Goal: Information Seeking & Learning: Learn about a topic

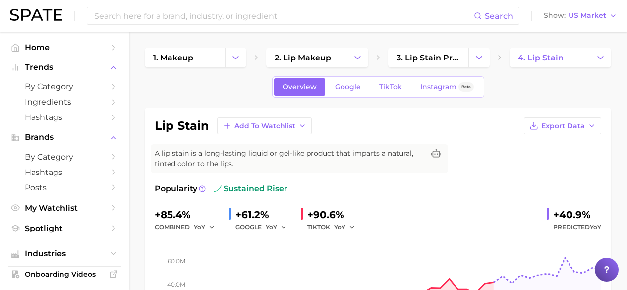
scroll to position [37, 0]
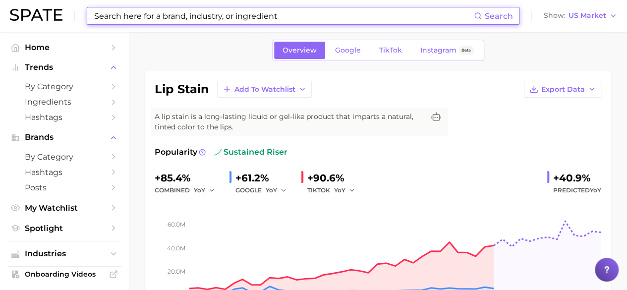
click at [154, 16] on input at bounding box center [283, 15] width 381 height 17
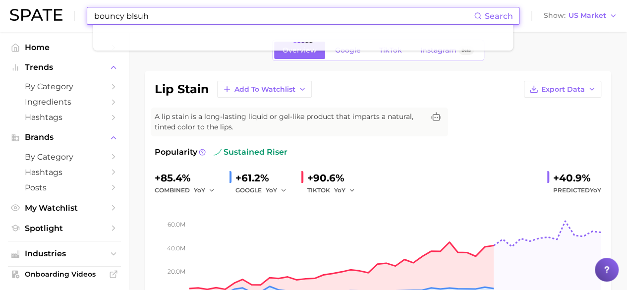
type input "bouncy blsuh"
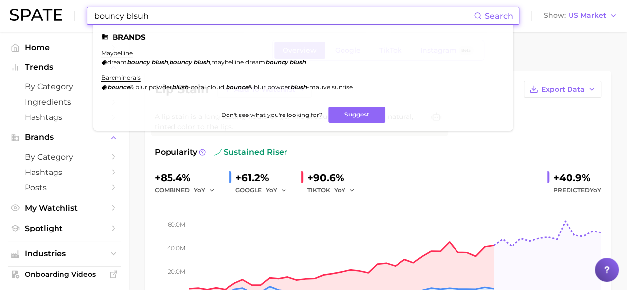
drag, startPoint x: 160, startPoint y: 20, endPoint x: 91, endPoint y: 17, distance: 69.0
click at [91, 17] on div "bouncy blsuh Search Brands maybelline dream bouncy blush , bouncy blush , maybe…" at bounding box center [303, 16] width 433 height 18
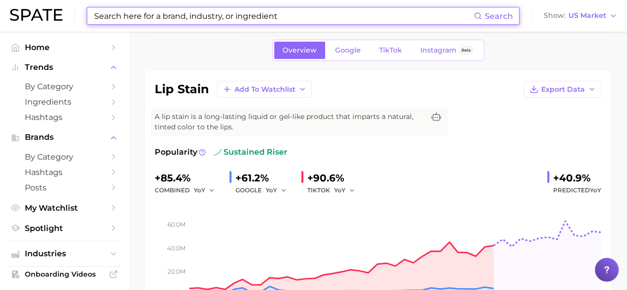
click at [144, 11] on input at bounding box center [283, 15] width 381 height 17
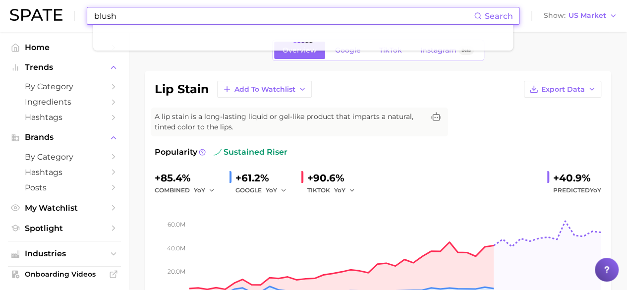
type input "blush"
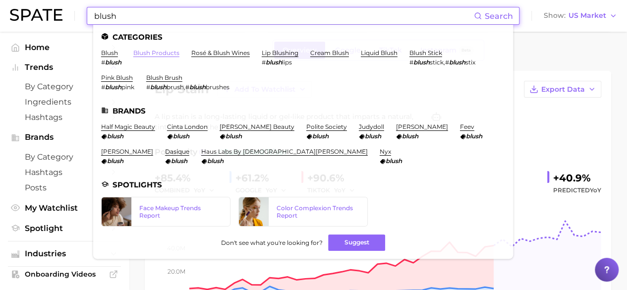
click at [161, 53] on link "blush products" at bounding box center [156, 52] width 46 height 7
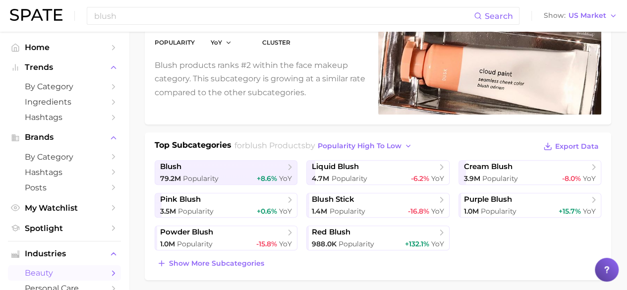
scroll to position [135, 0]
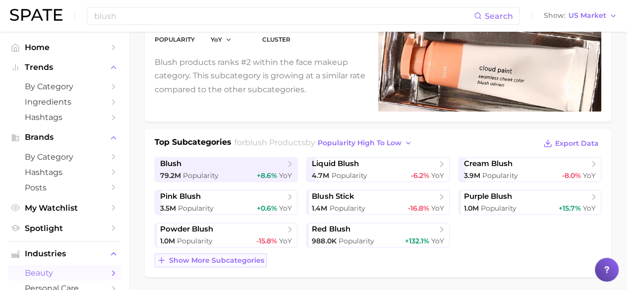
click at [228, 260] on span "Show more subcategories" at bounding box center [216, 260] width 95 height 8
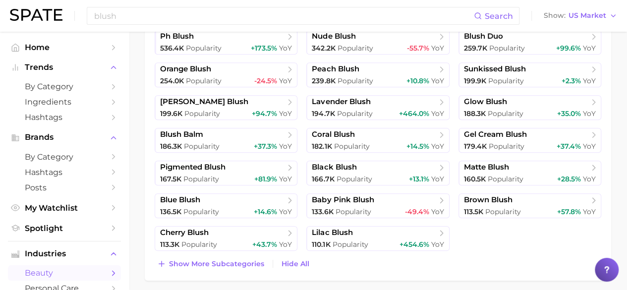
scroll to position [398, 0]
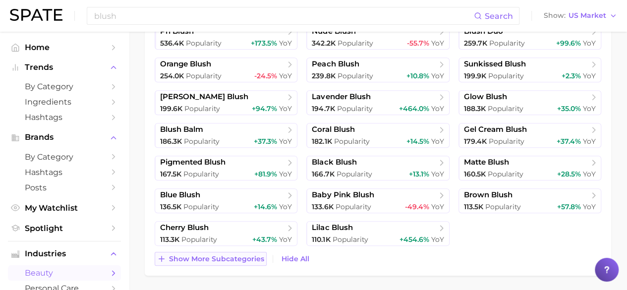
click at [239, 258] on span "Show more subcategories" at bounding box center [216, 259] width 95 height 8
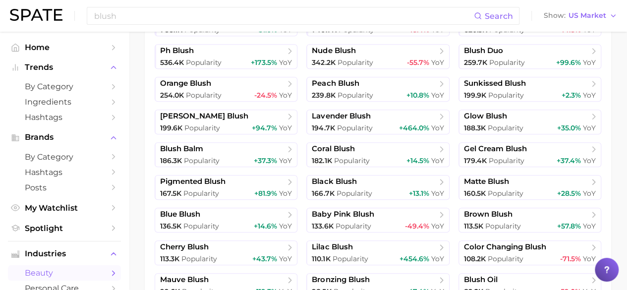
scroll to position [0, 0]
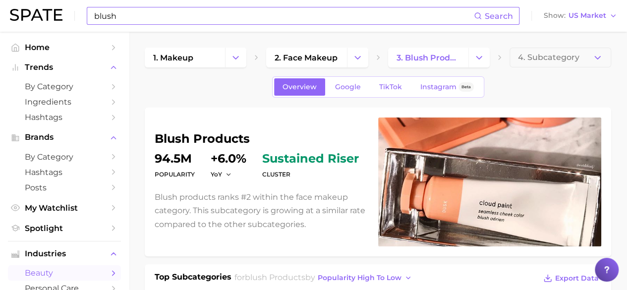
click at [217, 18] on input "blush" at bounding box center [283, 15] width 381 height 17
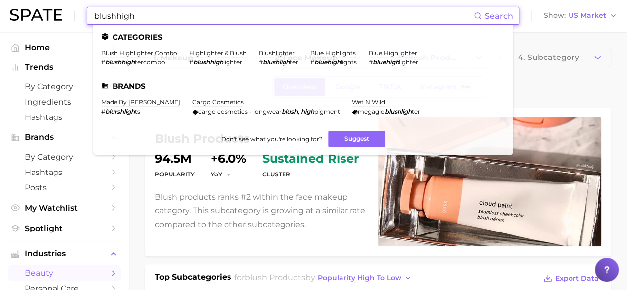
drag, startPoint x: 217, startPoint y: 18, endPoint x: 45, endPoint y: 19, distance: 172.0
click at [45, 19] on div "blushhigh Search Categories blush highlighter combo # blushhigh tercombo highli…" at bounding box center [313, 16] width 607 height 32
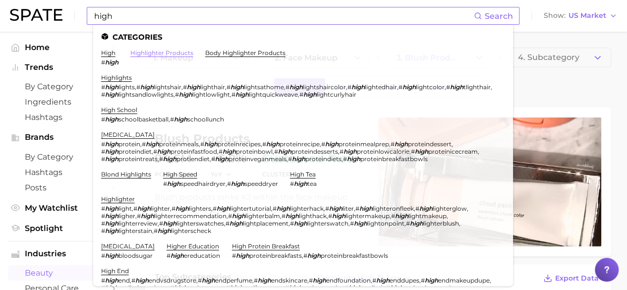
click at [161, 53] on link "highlighter products" at bounding box center [161, 52] width 63 height 7
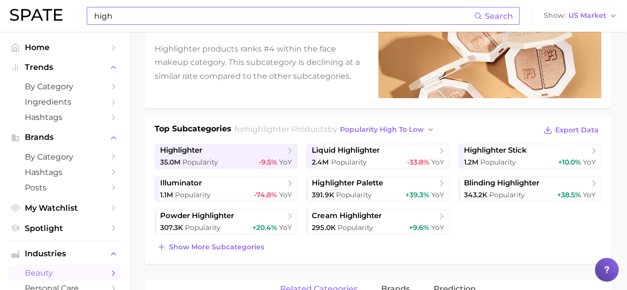
scroll to position [150, 0]
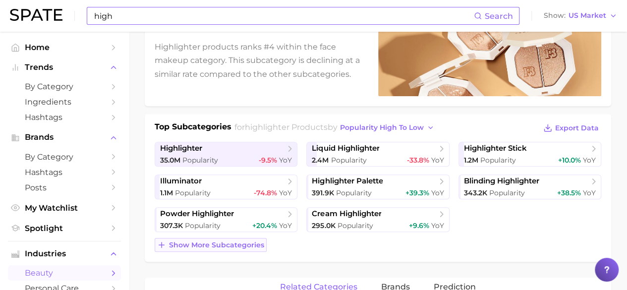
click at [244, 238] on button "Show more subcategories" at bounding box center [211, 245] width 112 height 14
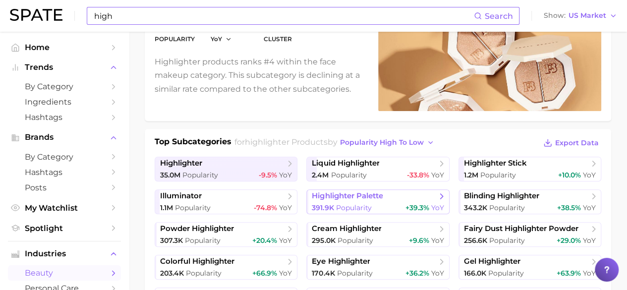
scroll to position [0, 0]
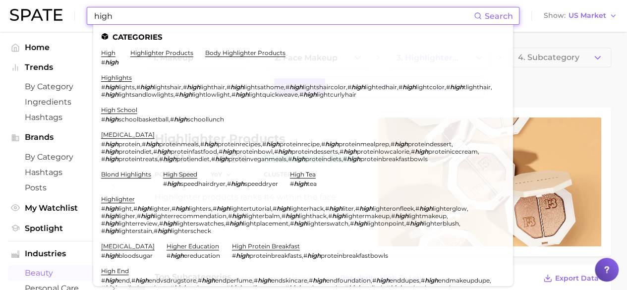
click at [188, 22] on input "high" at bounding box center [283, 15] width 381 height 17
drag, startPoint x: 133, startPoint y: 13, endPoint x: 70, endPoint y: 29, distance: 65.5
click at [70, 29] on div "high Search Categories high # high highlighter products body highlighter produc…" at bounding box center [313, 16] width 607 height 32
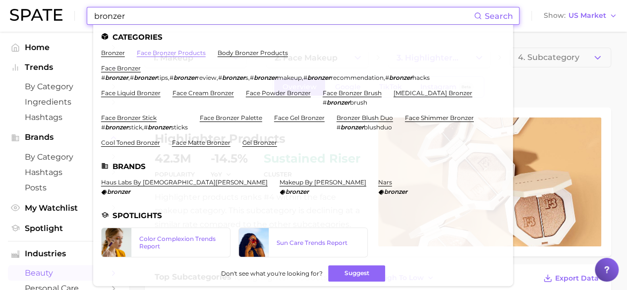
click at [179, 54] on link "face bronzer products" at bounding box center [171, 52] width 69 height 7
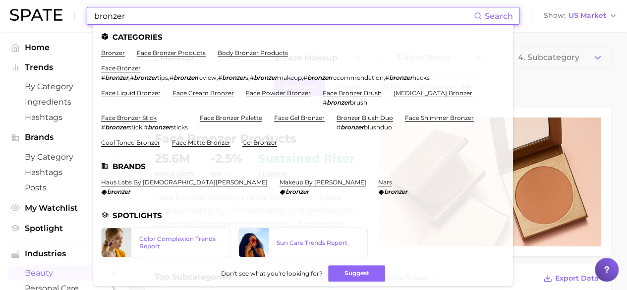
click at [158, 19] on input "bronzer" at bounding box center [283, 15] width 381 height 17
drag, startPoint x: 158, startPoint y: 19, endPoint x: 59, endPoint y: 23, distance: 99.2
click at [59, 23] on div "bronzer Search Categories bronzer face bronzer products body bronzer products f…" at bounding box center [313, 16] width 607 height 32
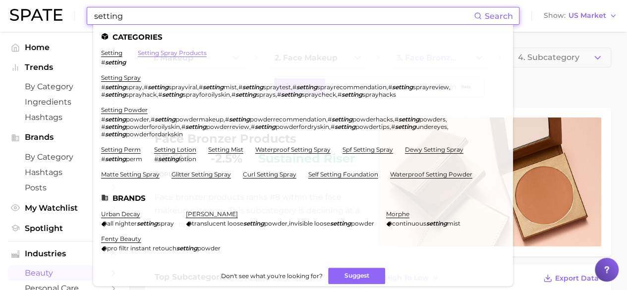
type input "setting"
click at [164, 52] on link "setting spray products" at bounding box center [172, 52] width 69 height 7
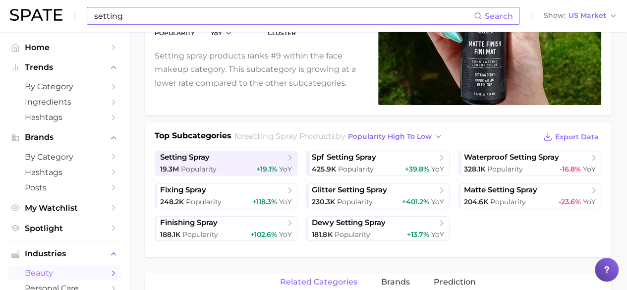
scroll to position [142, 0]
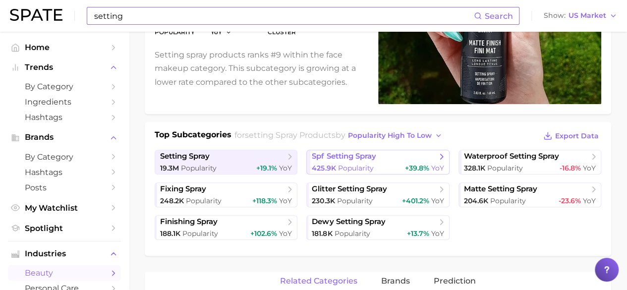
click at [340, 152] on span "spf setting spray" at bounding box center [344, 156] width 64 height 9
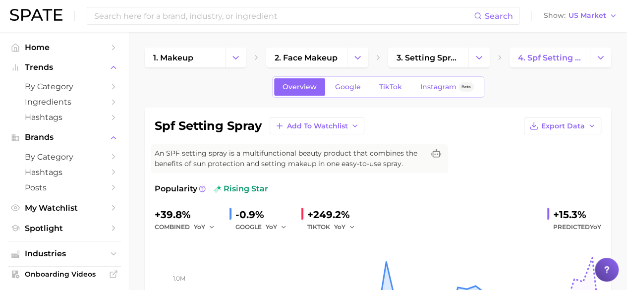
scroll to position [5, 0]
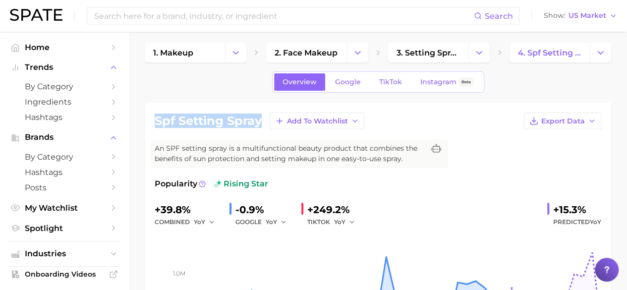
drag, startPoint x: 156, startPoint y: 121, endPoint x: 262, endPoint y: 125, distance: 105.7
click at [262, 125] on h1 "spf setting spray" at bounding box center [208, 121] width 107 height 12
copy h1 "spf setting spray"
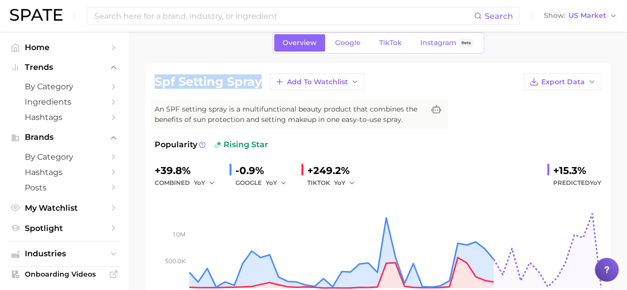
scroll to position [45, 0]
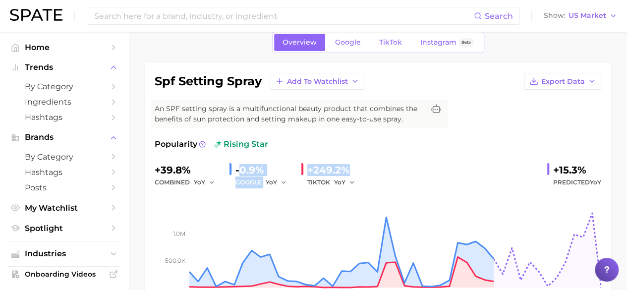
drag, startPoint x: 239, startPoint y: 163, endPoint x: 345, endPoint y: 170, distance: 105.8
click at [345, 170] on div "+39.8% combined YoY -0.9% GOOGLE YoY +249.2% TIKTOK YoY +15.3% Predicted YoY" at bounding box center [378, 175] width 447 height 26
click at [345, 170] on div "+249.2%" at bounding box center [334, 170] width 55 height 16
drag, startPoint x: 348, startPoint y: 169, endPoint x: 311, endPoint y: 159, distance: 37.5
click at [311, 159] on div "Popularity rising star +39.8% combined YoY -0.9% GOOGLE YoY +249.2% TIKTOK YoY …" at bounding box center [378, 225] width 447 height 174
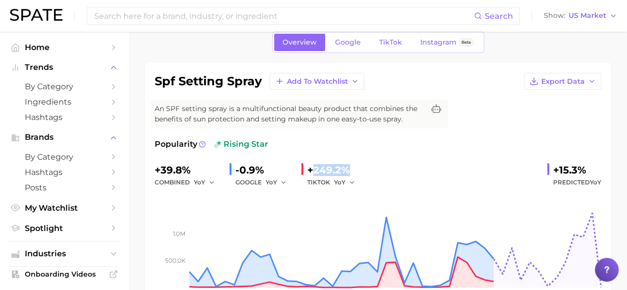
click at [398, 171] on div "+39.8% combined YoY -0.9% GOOGLE YoY +249.2% TIKTOK YoY +15.3% Predicted YoY" at bounding box center [378, 175] width 447 height 26
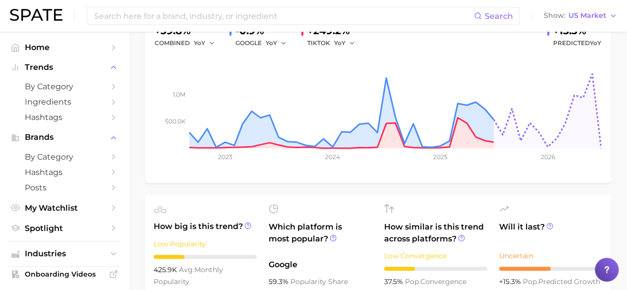
scroll to position [0, 0]
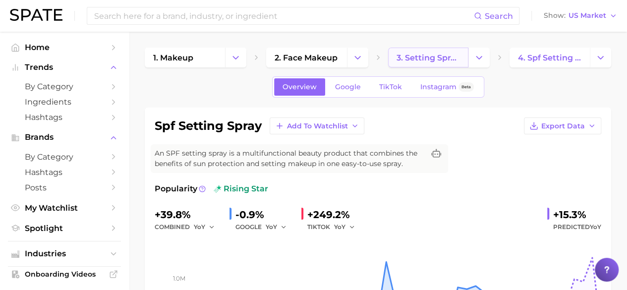
click at [418, 61] on span "3. setting spray products" at bounding box center [428, 57] width 63 height 9
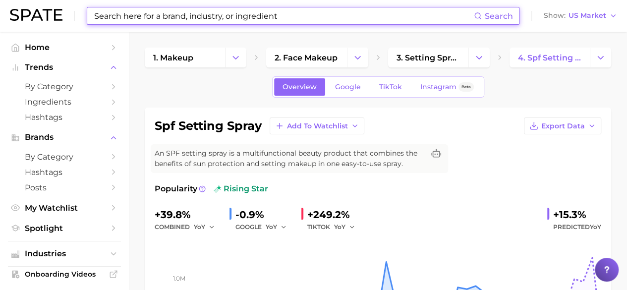
click at [221, 17] on input at bounding box center [283, 15] width 381 height 17
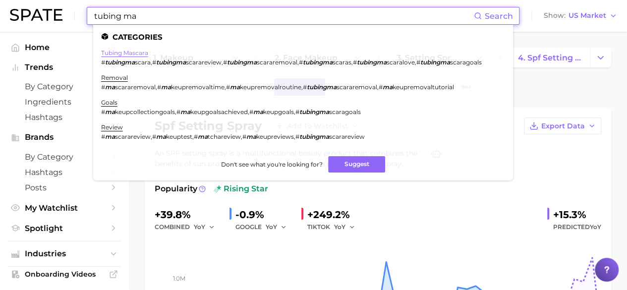
type input "tubing ma"
click at [137, 52] on link "tubing mascara" at bounding box center [124, 52] width 47 height 7
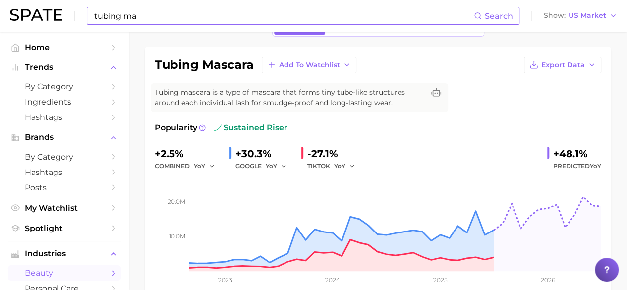
scroll to position [61, 0]
drag, startPoint x: 157, startPoint y: 148, endPoint x: 190, endPoint y: 155, distance: 34.3
click at [190, 155] on div "+2.5%" at bounding box center [188, 153] width 67 height 16
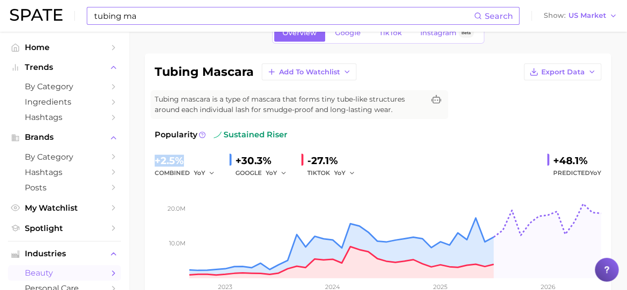
scroll to position [0, 0]
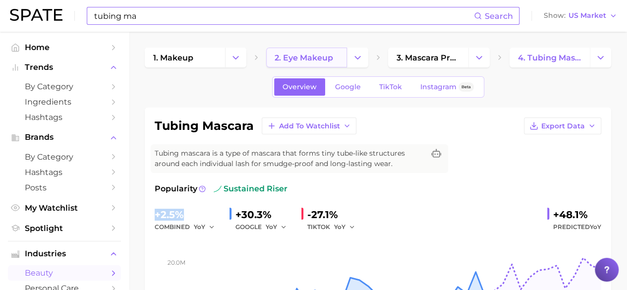
click at [337, 56] on link "2. eye makeup" at bounding box center [306, 58] width 80 height 20
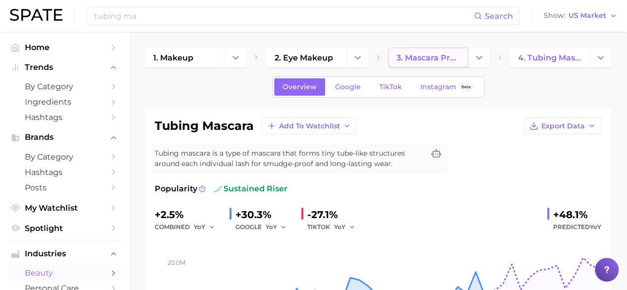
click at [417, 58] on span "3. mascara products" at bounding box center [428, 57] width 63 height 9
click at [164, 15] on input "tubing ma" at bounding box center [283, 15] width 381 height 17
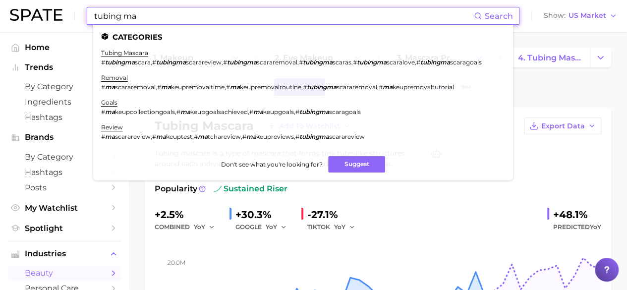
drag, startPoint x: 164, startPoint y: 15, endPoint x: 79, endPoint y: 16, distance: 84.8
click at [79, 16] on div "tubing ma Search Categories tubing mascara # tubingma scara , # tubingma scarar…" at bounding box center [313, 16] width 607 height 32
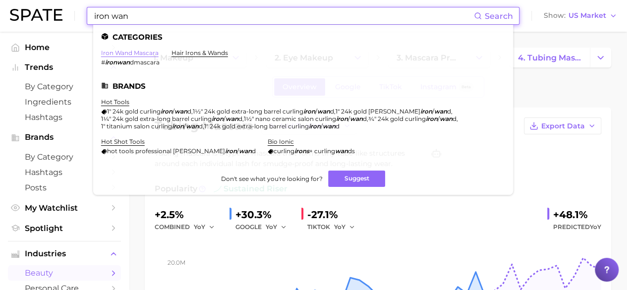
click at [139, 56] on link "iron wand mascara" at bounding box center [130, 52] width 58 height 7
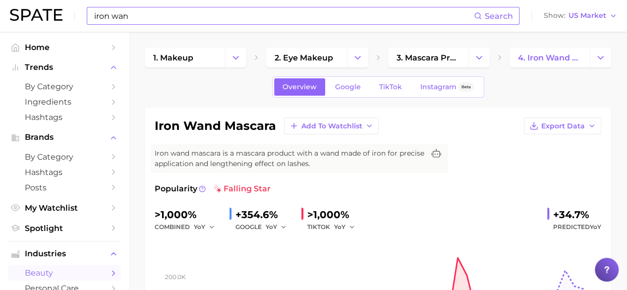
scroll to position [3, 0]
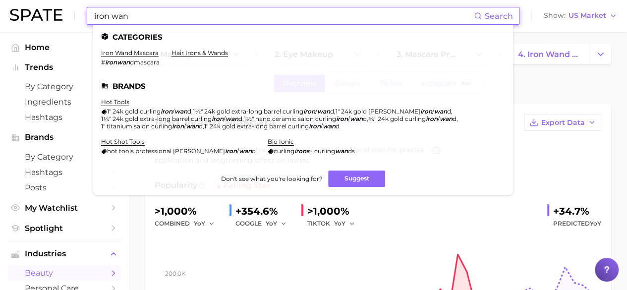
click at [234, 20] on input "iron wan" at bounding box center [283, 15] width 381 height 17
drag, startPoint x: 148, startPoint y: 22, endPoint x: 77, endPoint y: 12, distance: 71.6
click at [77, 12] on div "iron wan Search Categories iron wand mascara # ironwan dmascara hair irons & wa…" at bounding box center [313, 16] width 607 height 32
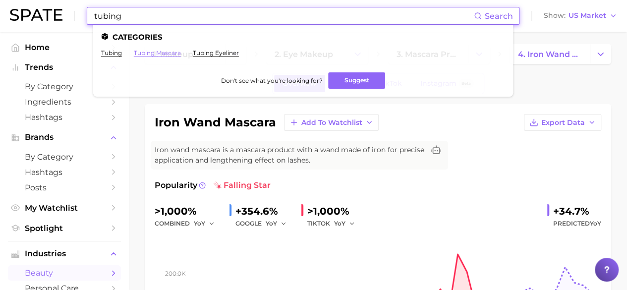
type input "tubing"
click at [142, 53] on link "tubing mascara" at bounding box center [157, 52] width 47 height 7
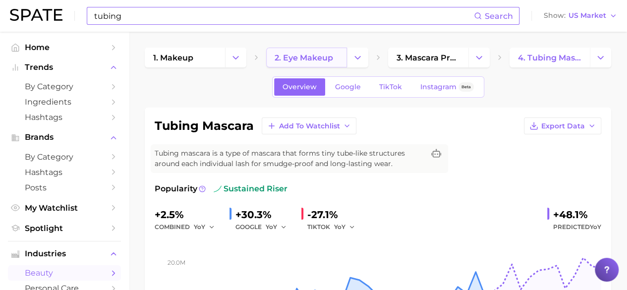
click at [327, 56] on span "2. eye makeup" at bounding box center [304, 57] width 58 height 9
click at [396, 81] on link "TikTok" at bounding box center [391, 86] width 40 height 17
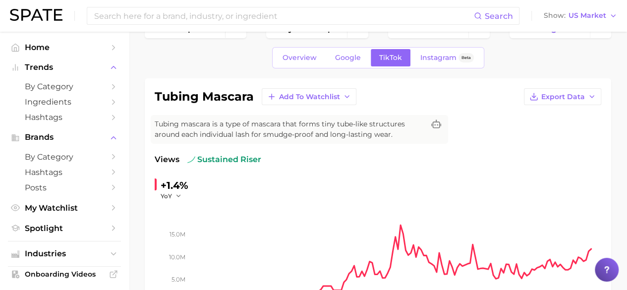
scroll to position [55, 0]
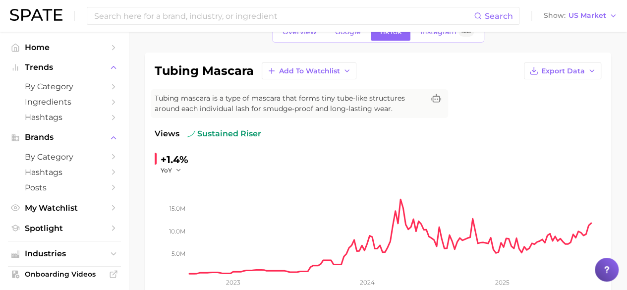
click at [307, 89] on div "Tubing mascara is a type of mascara that forms tiny tube-like structures around…" at bounding box center [299, 103] width 297 height 29
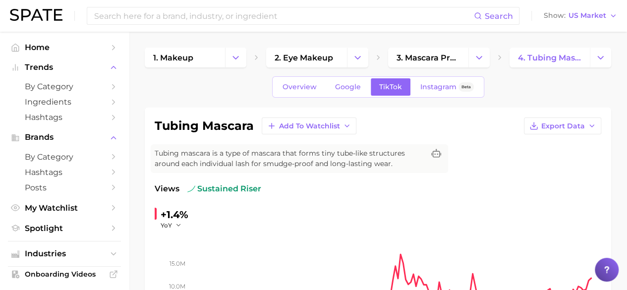
scroll to position [4, 0]
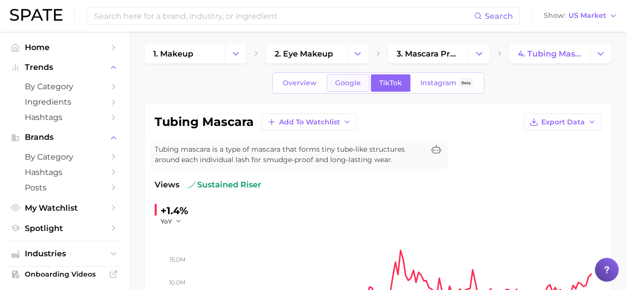
click at [347, 83] on span "Google" at bounding box center [348, 83] width 26 height 8
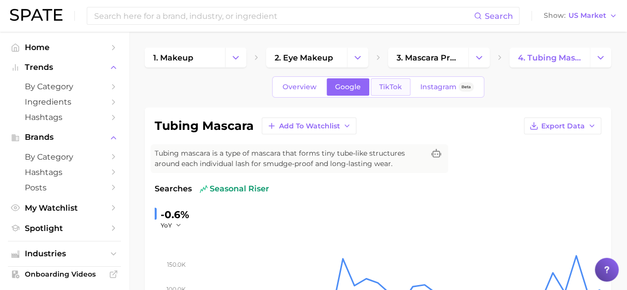
click at [382, 91] on link "TikTok" at bounding box center [391, 86] width 40 height 17
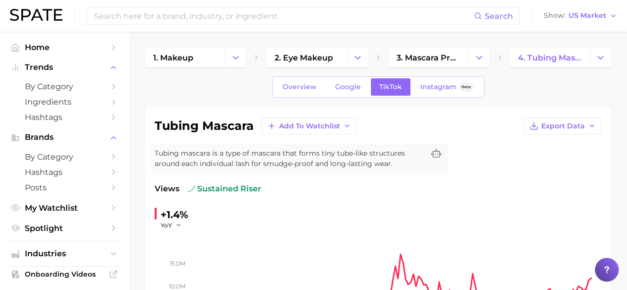
scroll to position [5, 0]
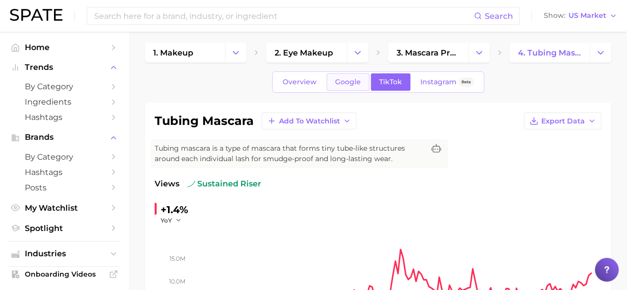
click at [353, 81] on span "Google" at bounding box center [348, 82] width 26 height 8
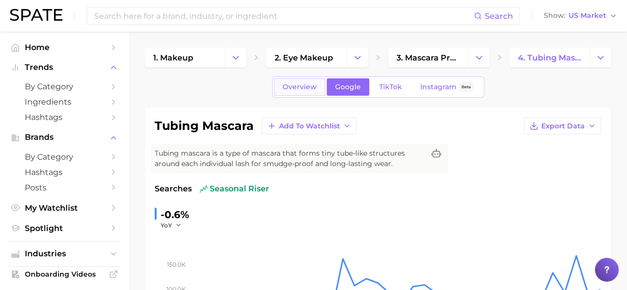
click at [303, 81] on link "Overview" at bounding box center [299, 86] width 51 height 17
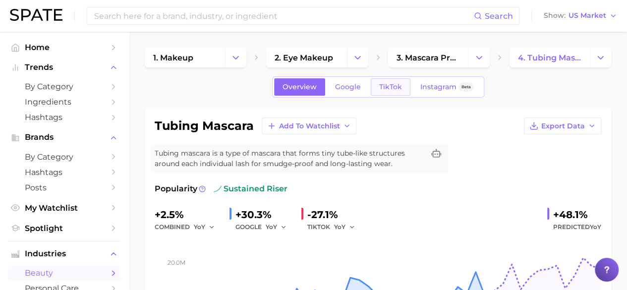
click at [380, 89] on span "TikTok" at bounding box center [390, 87] width 23 height 8
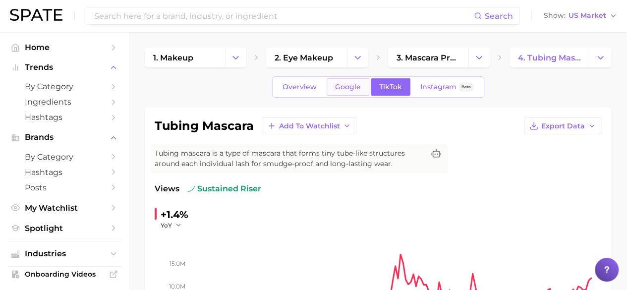
click at [348, 83] on span "Google" at bounding box center [348, 87] width 26 height 8
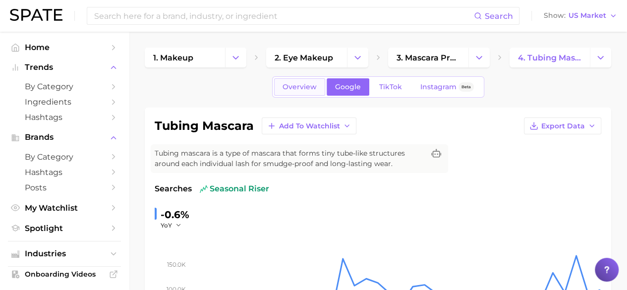
click at [303, 82] on link "Overview" at bounding box center [299, 86] width 51 height 17
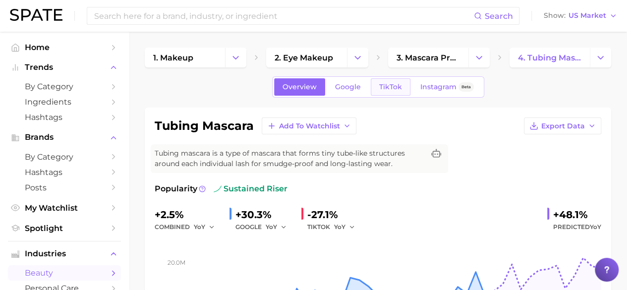
click at [394, 90] on span "TikTok" at bounding box center [390, 87] width 23 height 8
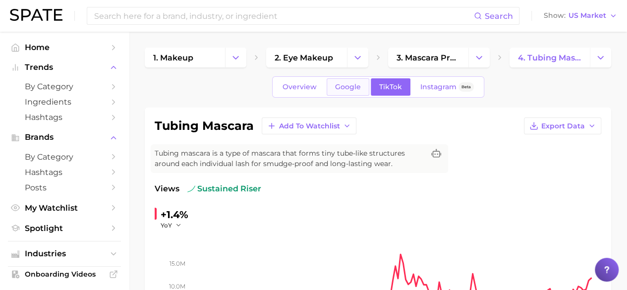
click at [352, 86] on span "Google" at bounding box center [348, 87] width 26 height 8
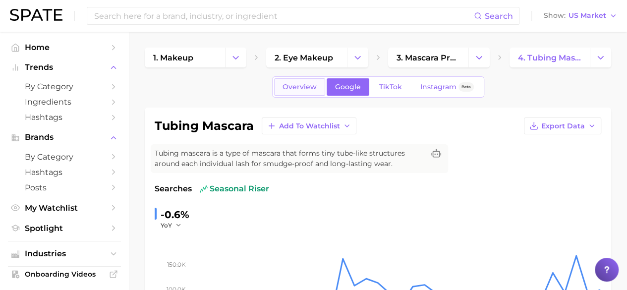
click at [297, 79] on link "Overview" at bounding box center [299, 86] width 51 height 17
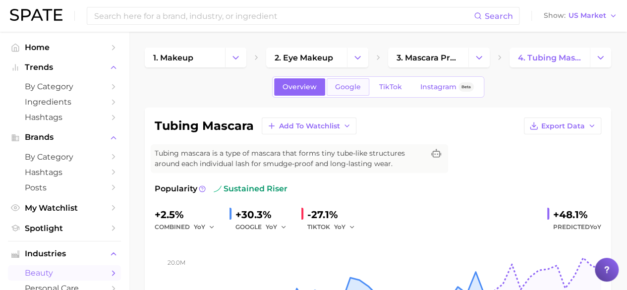
click at [351, 93] on link "Google" at bounding box center [348, 86] width 43 height 17
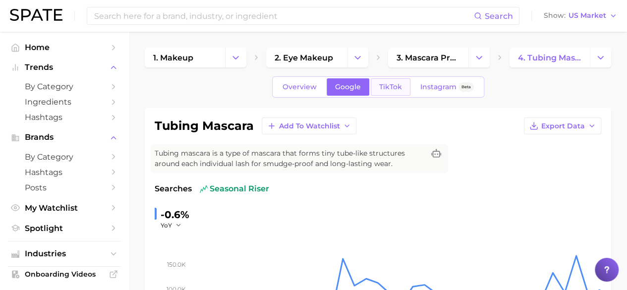
click at [389, 91] on link "TikTok" at bounding box center [391, 86] width 40 height 17
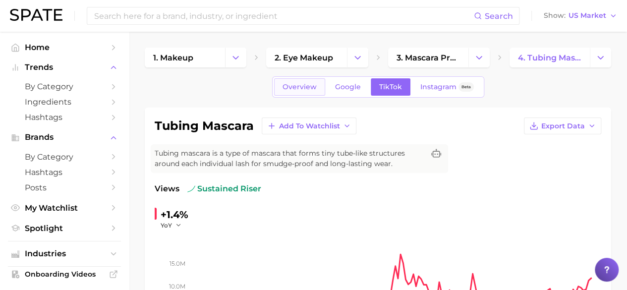
click at [310, 87] on span "Overview" at bounding box center [300, 87] width 34 height 8
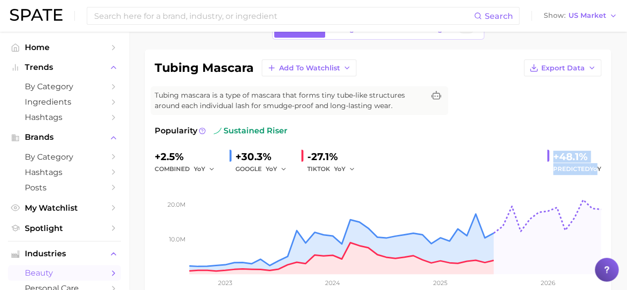
drag, startPoint x: 554, startPoint y: 153, endPoint x: 598, endPoint y: 169, distance: 46.4
click at [598, 169] on div "+48.1% Predicted YoY" at bounding box center [574, 162] width 54 height 26
click at [598, 169] on span "YoY" at bounding box center [595, 168] width 11 height 7
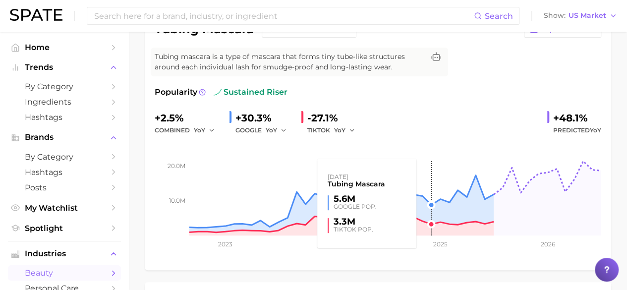
scroll to position [97, 0]
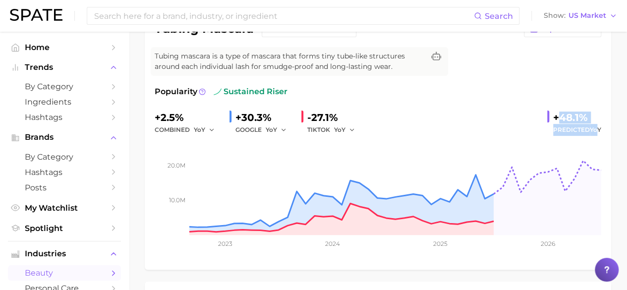
drag, startPoint x: 557, startPoint y: 116, endPoint x: 597, endPoint y: 127, distance: 41.9
click at [597, 127] on div "+48.1% Predicted YoY" at bounding box center [574, 123] width 54 height 26
click at [567, 116] on div "+48.1%" at bounding box center [577, 118] width 48 height 16
drag, startPoint x: 559, startPoint y: 112, endPoint x: 606, endPoint y: 130, distance: 50.7
click at [606, 130] on div "tubing mascara Add to Watchlist Export Data Tubing mascara is a type of mascara…" at bounding box center [378, 139] width 466 height 259
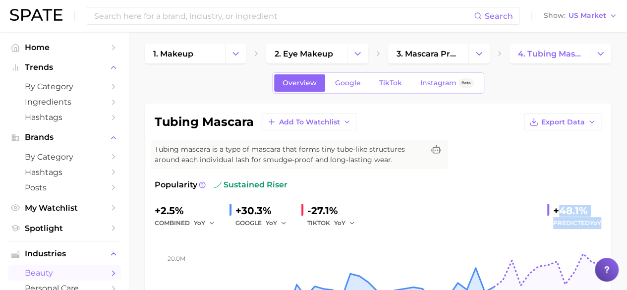
scroll to position [9, 0]
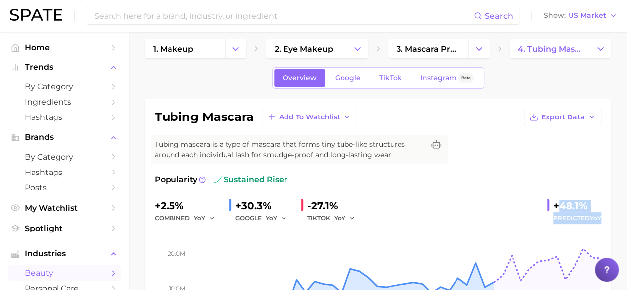
click at [569, 211] on div "+48.1%" at bounding box center [577, 206] width 48 height 16
drag, startPoint x: 562, startPoint y: 203, endPoint x: 603, endPoint y: 225, distance: 46.6
click at [603, 225] on div "tubing mascara Add to Watchlist Export Data Tubing mascara is a type of mascara…" at bounding box center [378, 228] width 466 height 259
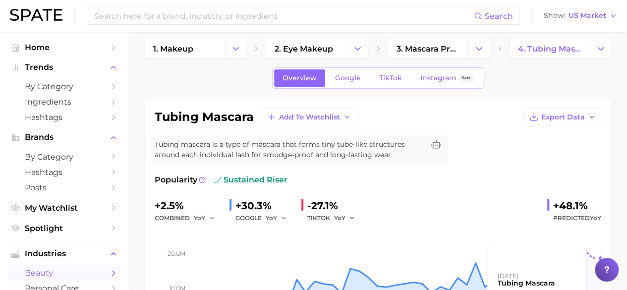
click at [577, 227] on rect at bounding box center [378, 273] width 447 height 99
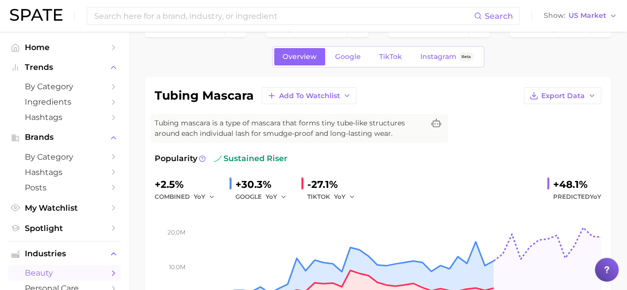
scroll to position [31, 0]
click at [193, 15] on input at bounding box center [283, 15] width 381 height 17
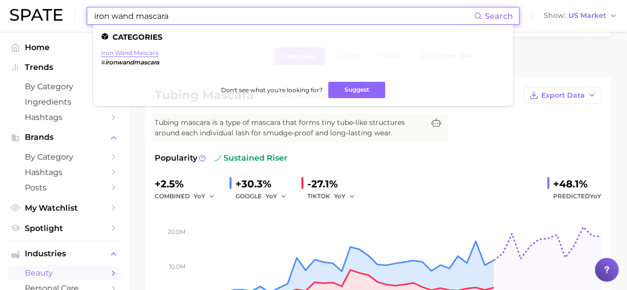
click at [143, 53] on link "iron wand mascara" at bounding box center [130, 52] width 58 height 7
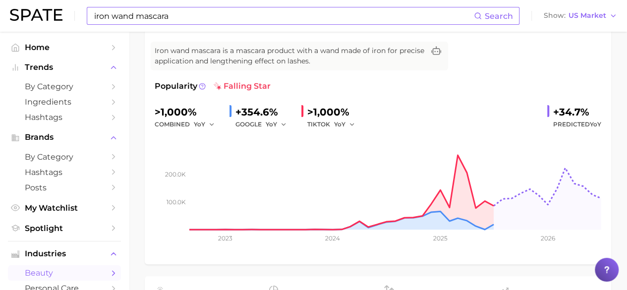
scroll to position [113, 0]
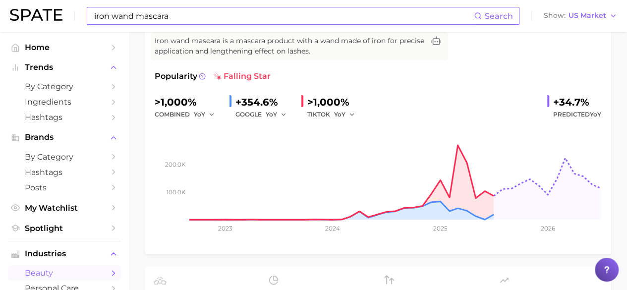
click at [574, 97] on div "+34.7%" at bounding box center [577, 102] width 48 height 16
click at [547, 103] on div at bounding box center [548, 101] width 2 height 12
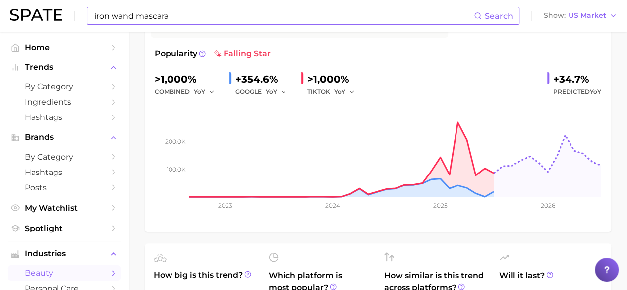
scroll to position [135, 0]
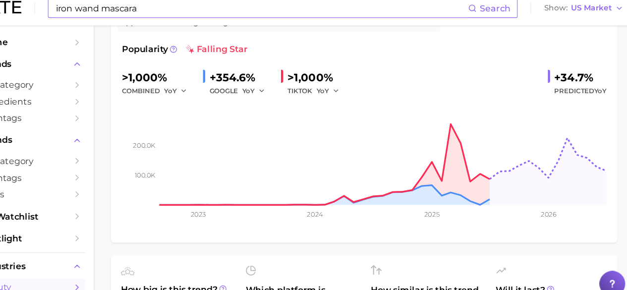
click at [545, 72] on div ">1,000% combined YoY +354.6% GOOGLE YoY >1,000% TIKTOK YoY +34.7% Predicted YoY" at bounding box center [378, 84] width 447 height 26
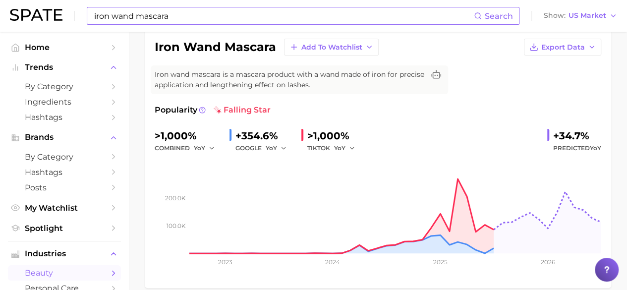
scroll to position [90, 0]
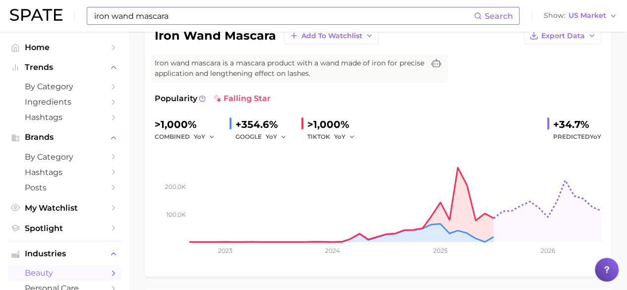
click at [553, 128] on div "+34.7%" at bounding box center [577, 124] width 48 height 16
click at [564, 135] on span "Predicted YoY" at bounding box center [577, 137] width 48 height 12
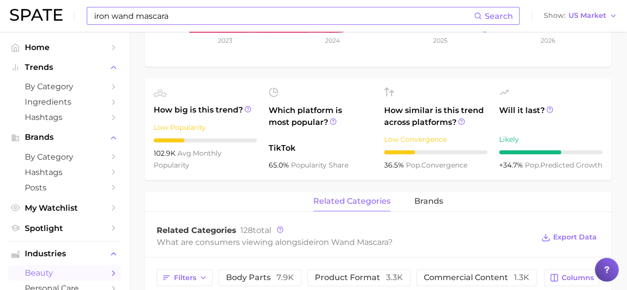
scroll to position [299, 0]
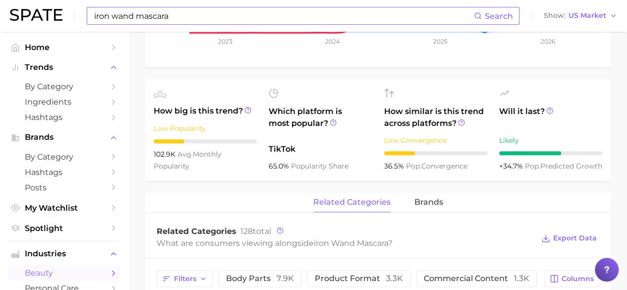
click at [512, 162] on span "+34.7%" at bounding box center [512, 166] width 26 height 9
click at [532, 151] on div at bounding box center [530, 153] width 62 height 4
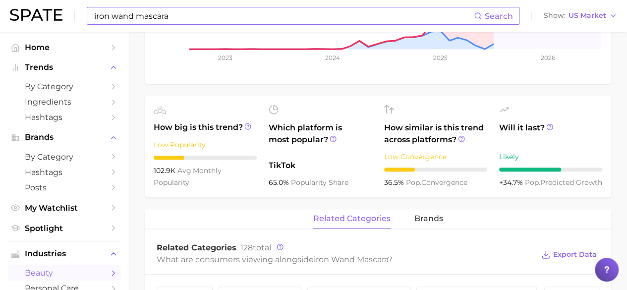
scroll to position [286, 0]
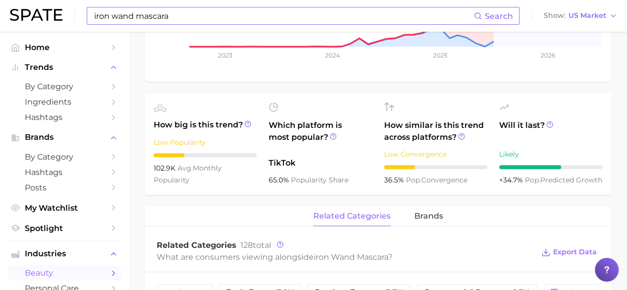
click at [525, 151] on div "Will it last? Likely +34.7% pop. predicted growth" at bounding box center [550, 144] width 103 height 84
click at [547, 122] on icon at bounding box center [549, 124] width 7 height 7
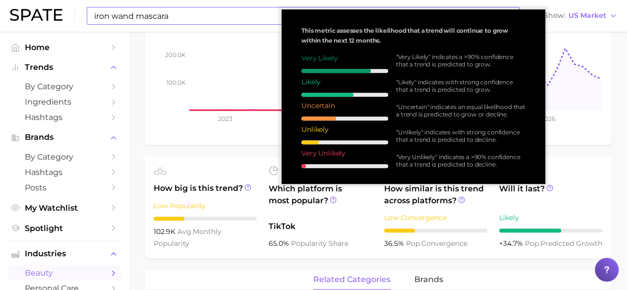
scroll to position [226, 0]
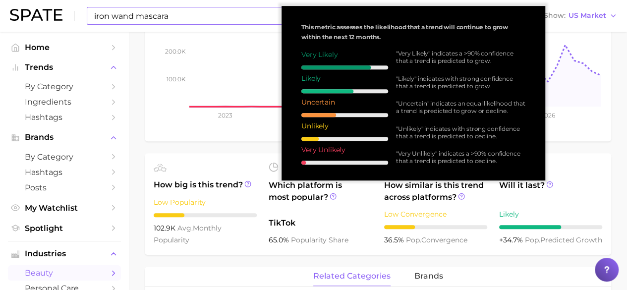
click at [459, 61] on div ""Very Likely" indicates a >90% confidence that a trend is predicted to grow." at bounding box center [460, 57] width 129 height 15
click at [455, 54] on div ""Very Likely" indicates a >90% confidence that a trend is predicted to grow." at bounding box center [460, 57] width 129 height 15
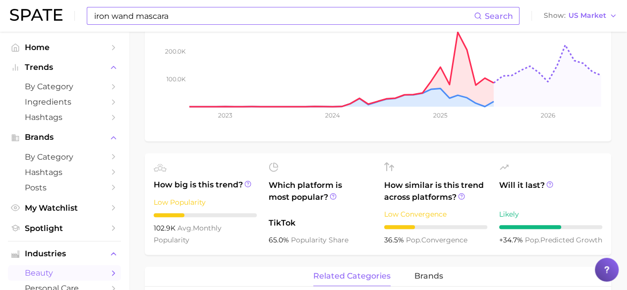
click at [574, 123] on icon "100.0k 200.0k 2023 2024 2025 2026" at bounding box center [378, 69] width 447 height 124
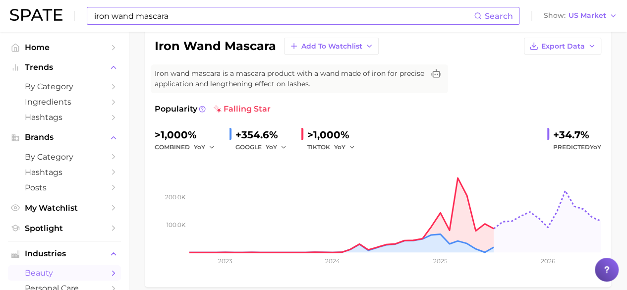
scroll to position [85, 0]
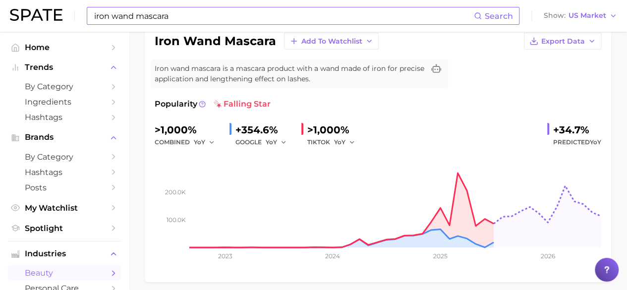
click at [569, 125] on div "+34.7%" at bounding box center [577, 130] width 48 height 16
click at [548, 128] on div at bounding box center [548, 129] width 2 height 12
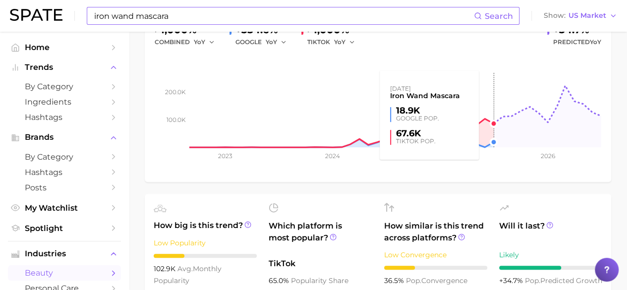
scroll to position [216, 0]
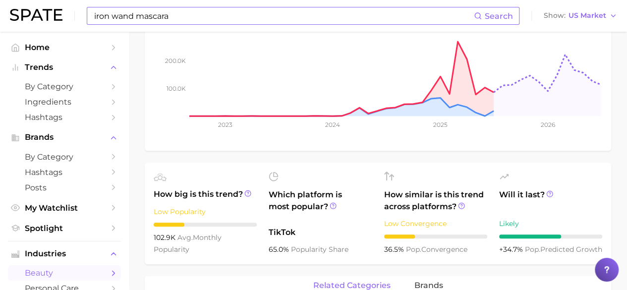
click at [503, 245] on span "+34.7%" at bounding box center [512, 249] width 26 height 9
click at [507, 234] on div at bounding box center [530, 236] width 62 height 4
click at [505, 218] on div "Likely" at bounding box center [550, 224] width 103 height 12
click at [502, 174] on icon at bounding box center [504, 177] width 10 height 10
click at [548, 193] on icon at bounding box center [549, 193] width 7 height 7
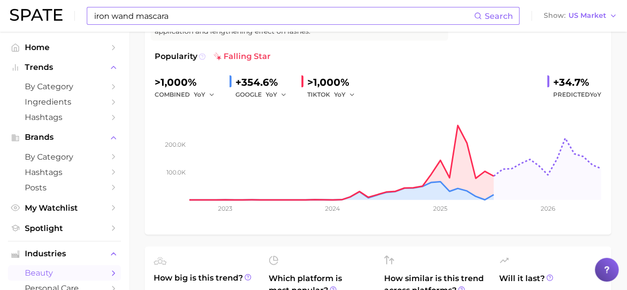
scroll to position [0, 0]
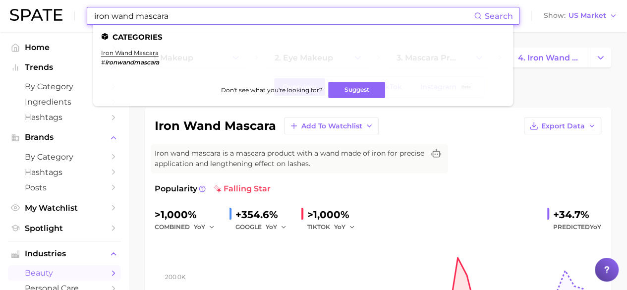
click at [175, 14] on input "iron wand mascara" at bounding box center [283, 15] width 381 height 17
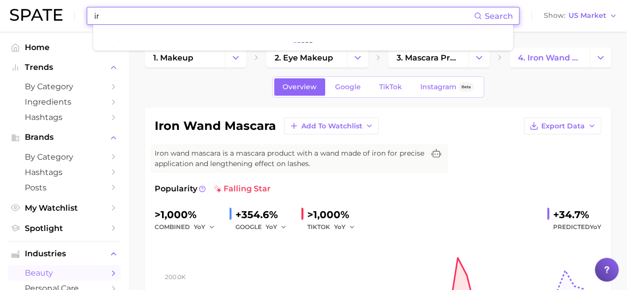
type input "i"
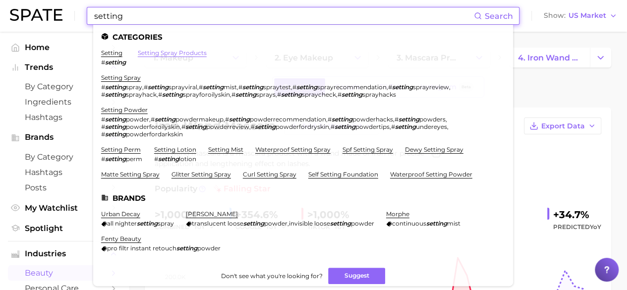
type input "setting"
click at [155, 52] on link "setting spray products" at bounding box center [172, 52] width 69 height 7
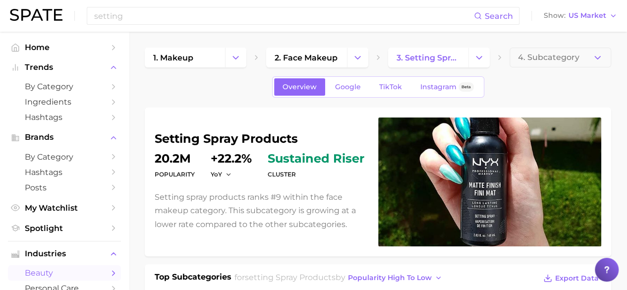
scroll to position [20, 0]
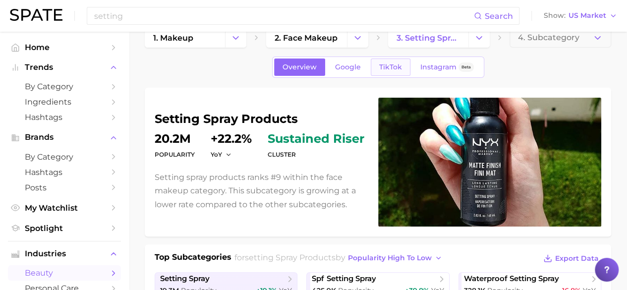
click at [377, 66] on link "TikTok" at bounding box center [391, 66] width 40 height 17
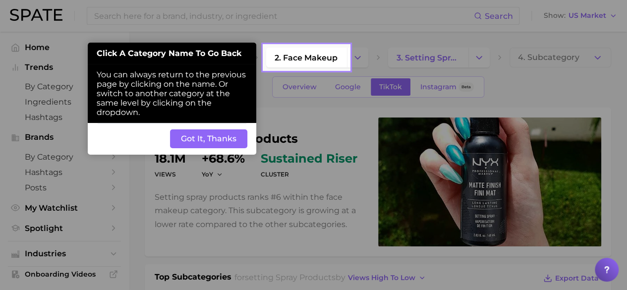
click at [226, 136] on button "Got It, Thanks" at bounding box center [208, 138] width 77 height 19
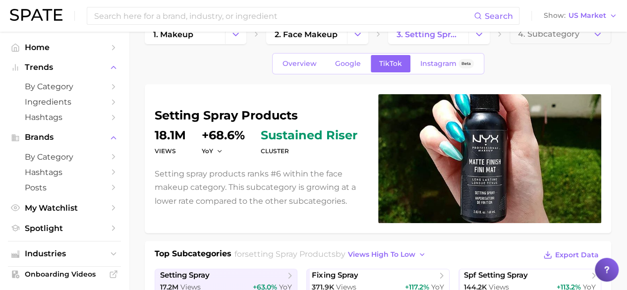
scroll to position [24, 0]
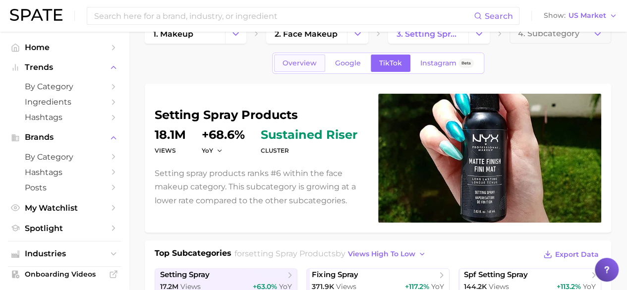
click at [294, 64] on span "Overview" at bounding box center [300, 63] width 34 height 8
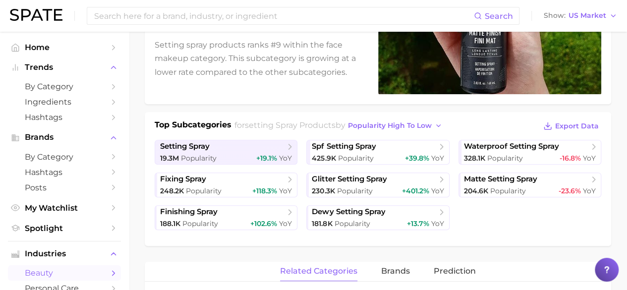
scroll to position [153, 0]
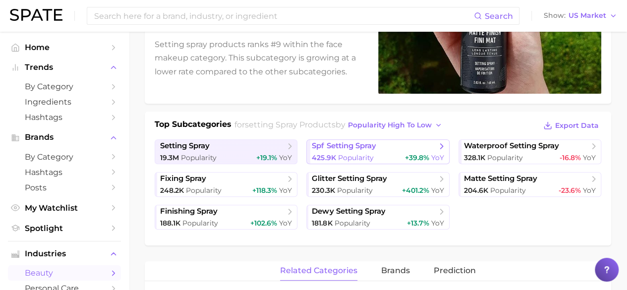
click at [348, 151] on link "spf setting spray 425.9k Popularity +39.8% YoY" at bounding box center [377, 151] width 143 height 25
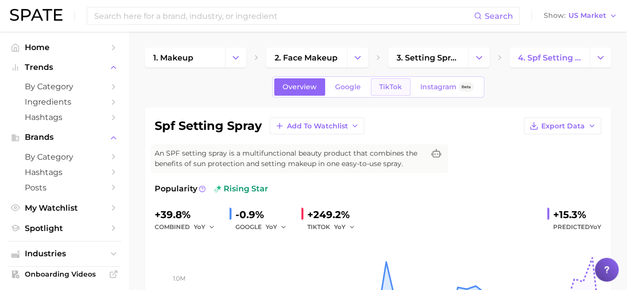
click at [396, 87] on span "TikTok" at bounding box center [390, 87] width 23 height 8
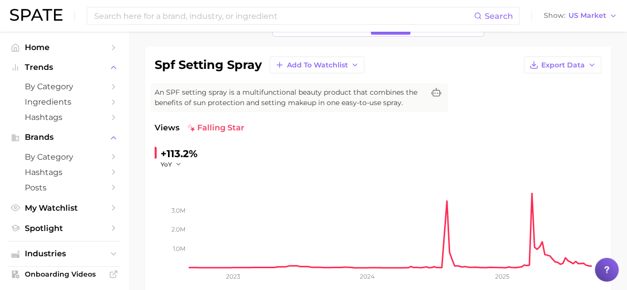
scroll to position [14, 0]
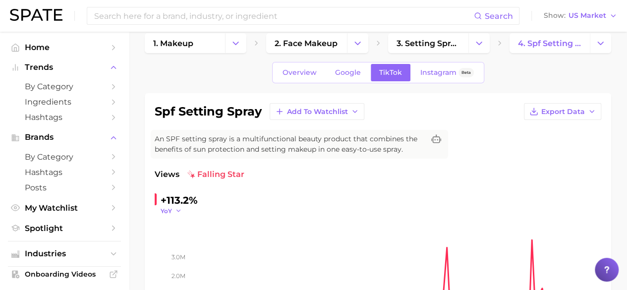
click at [178, 208] on icon "button" at bounding box center [178, 210] width 7 height 7
click at [178, 209] on icon "button" at bounding box center [178, 210] width 7 height 7
click at [308, 75] on span "Overview" at bounding box center [300, 72] width 34 height 8
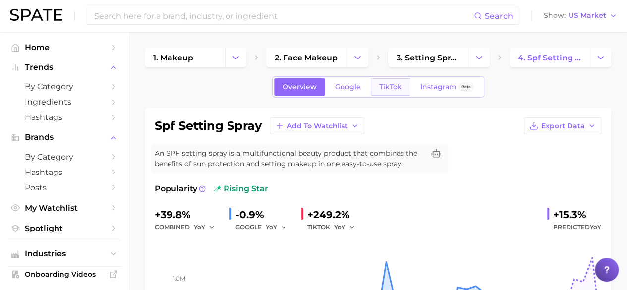
click at [387, 91] on link "TikTok" at bounding box center [391, 86] width 40 height 17
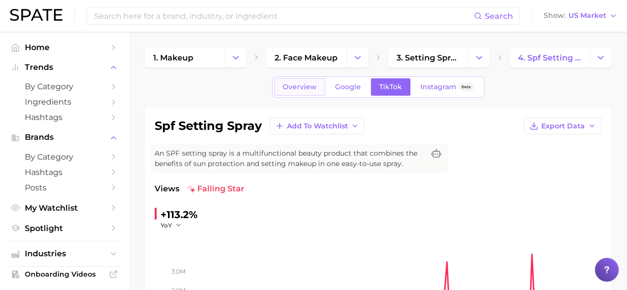
click at [301, 83] on span "Overview" at bounding box center [300, 87] width 34 height 8
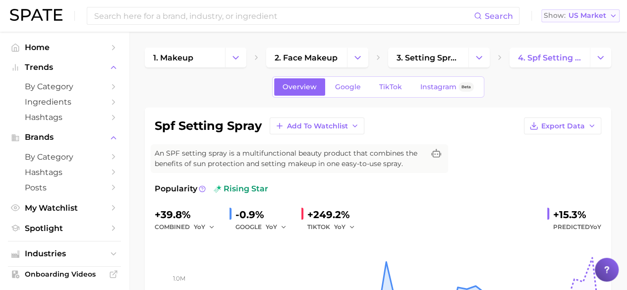
click at [595, 18] on span "US Market" at bounding box center [588, 15] width 38 height 5
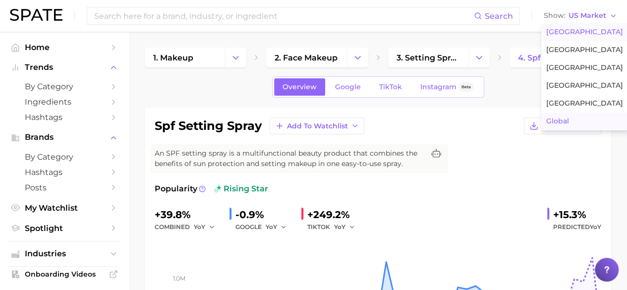
click at [576, 118] on button "Global" at bounding box center [584, 122] width 87 height 18
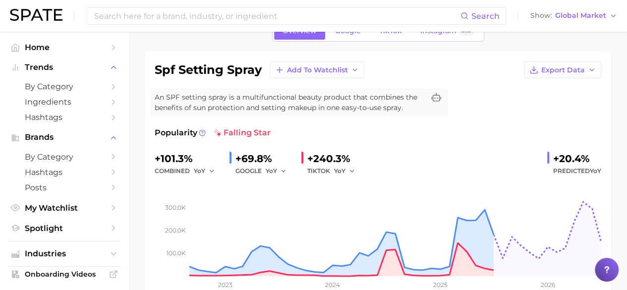
scroll to position [59, 0]
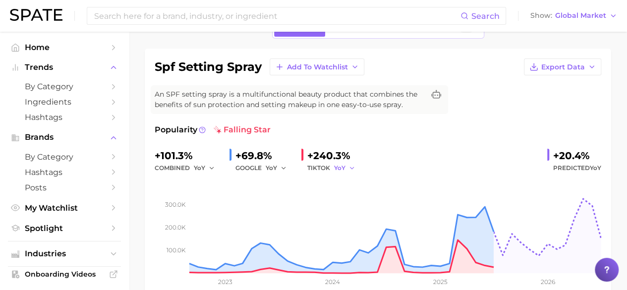
click at [351, 171] on button "YoY" at bounding box center [344, 168] width 21 height 12
click at [357, 181] on button "YoY" at bounding box center [388, 184] width 109 height 18
click at [349, 165] on icon "button" at bounding box center [351, 168] width 7 height 7
click at [360, 180] on button "YoY" at bounding box center [388, 184] width 109 height 18
click at [351, 166] on icon "button" at bounding box center [351, 168] width 7 height 7
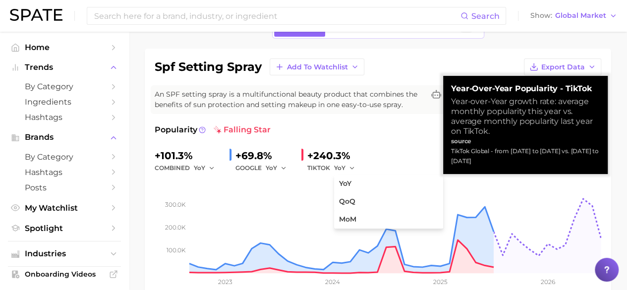
drag, startPoint x: 452, startPoint y: 149, endPoint x: 511, endPoint y: 168, distance: 61.5
click at [511, 168] on div "Year-over-Year Popularity - TikTok Year-over-Year growth rate: average monthly …" at bounding box center [525, 125] width 165 height 98
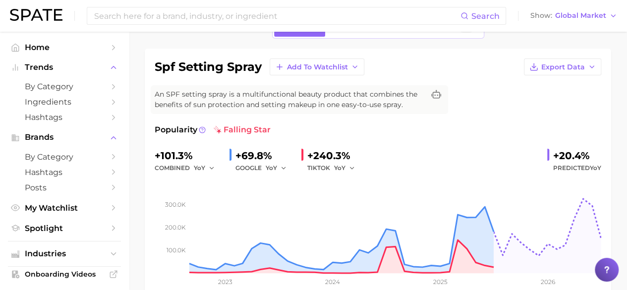
drag, startPoint x: 511, startPoint y: 168, endPoint x: 589, endPoint y: 96, distance: 106.3
click at [589, 96] on div "spf setting spray Add to Watchlist Export Data An SPF setting spray is a multif…" at bounding box center [378, 177] width 447 height 239
click at [352, 169] on icon "button" at bounding box center [351, 168] width 7 height 7
click at [370, 184] on button "YoY" at bounding box center [388, 184] width 109 height 18
click at [350, 166] on icon "button" at bounding box center [351, 168] width 7 height 7
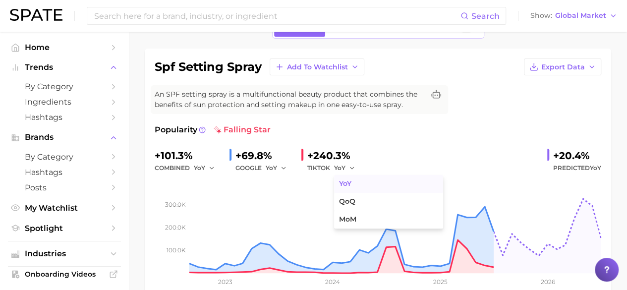
click at [401, 182] on button "YoY" at bounding box center [388, 184] width 109 height 18
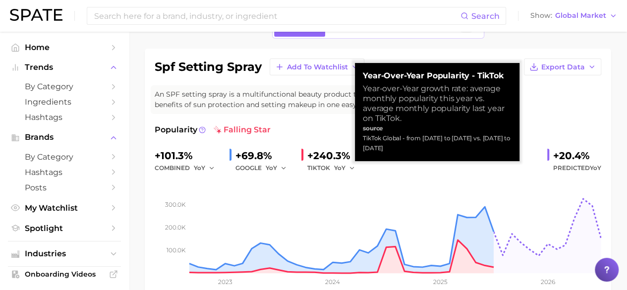
drag, startPoint x: 364, startPoint y: 139, endPoint x: 411, endPoint y: 150, distance: 48.5
click at [411, 150] on div "TikTok Global - from [DATE] to [DATE] vs. [DATE] to [DATE]" at bounding box center [437, 143] width 149 height 20
copy div "TikTok Global - from [DATE] to [DATE] vs. [DATE] to [DATE]"
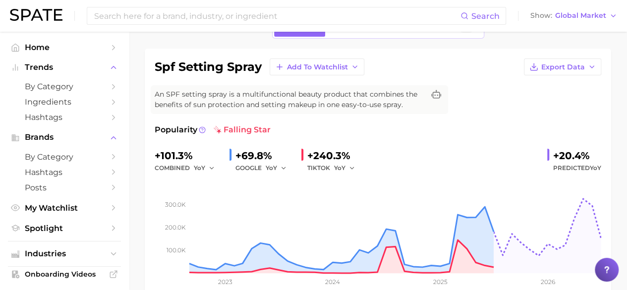
scroll to position [0, 0]
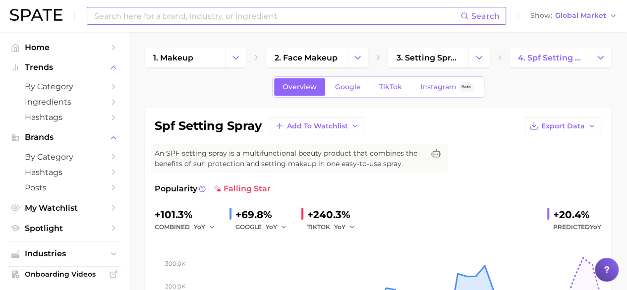
click at [184, 16] on input at bounding box center [276, 15] width 367 height 17
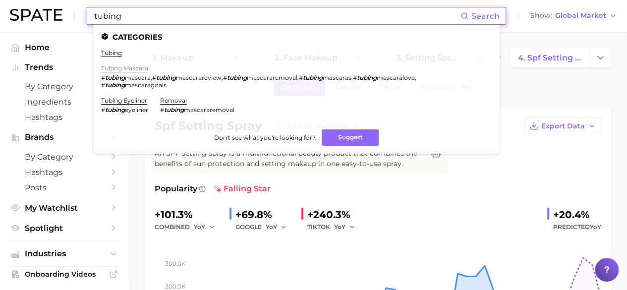
click at [130, 68] on link "tubing mascara" at bounding box center [124, 67] width 47 height 7
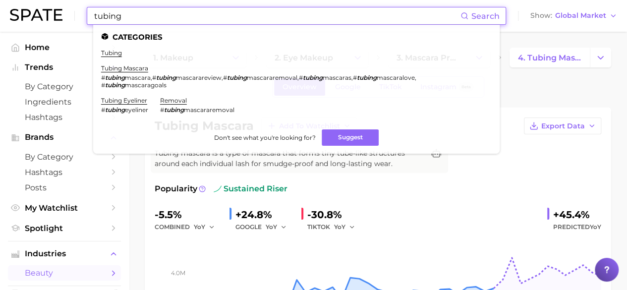
drag, startPoint x: 216, startPoint y: 17, endPoint x: 115, endPoint y: 23, distance: 101.3
click at [115, 23] on input "tubing" at bounding box center [276, 15] width 367 height 17
click at [126, 13] on input "tubing" at bounding box center [276, 15] width 367 height 17
drag, startPoint x: 126, startPoint y: 15, endPoint x: 91, endPoint y: 14, distance: 35.2
click at [91, 14] on div "tubing Search Categories tubing tubing mascara # tubing mascara , # tubing masc…" at bounding box center [296, 16] width 419 height 18
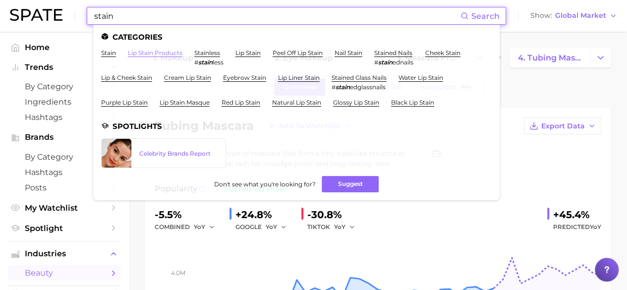
type input "stain"
click at [139, 52] on link "lip stain products" at bounding box center [155, 52] width 55 height 7
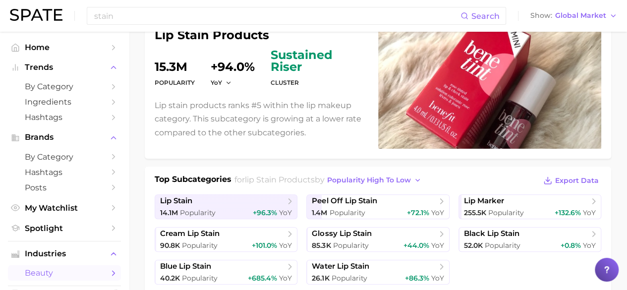
scroll to position [117, 0]
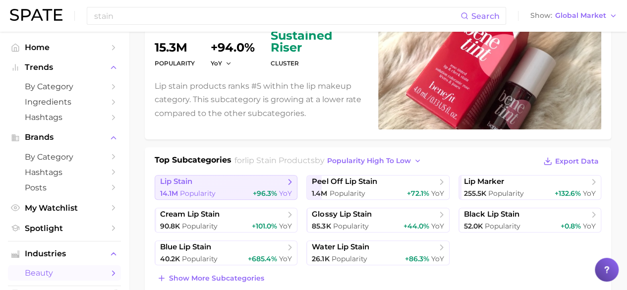
click at [261, 179] on span "lip stain" at bounding box center [222, 182] width 125 height 10
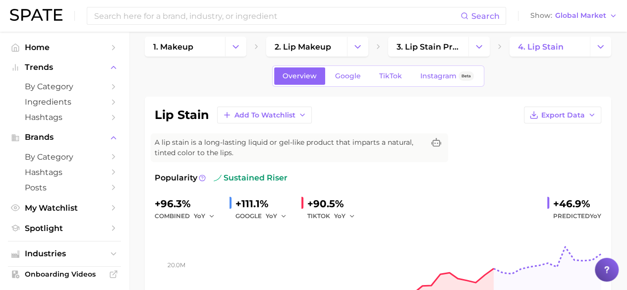
scroll to position [10, 0]
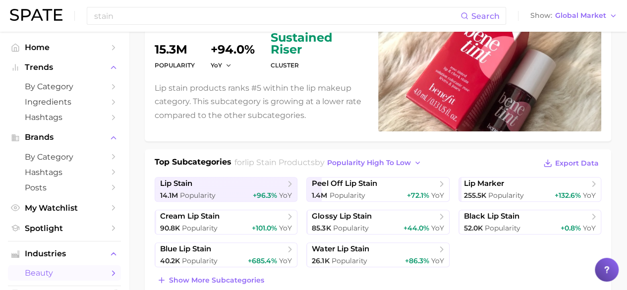
scroll to position [116, 0]
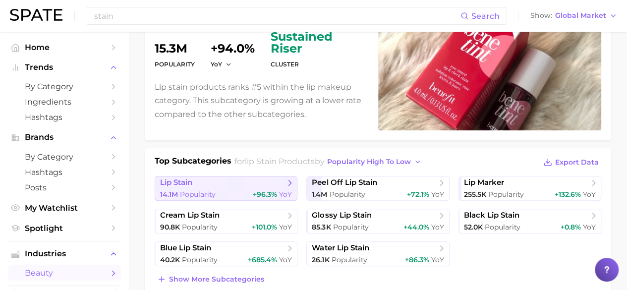
click at [256, 186] on span "lip stain" at bounding box center [222, 183] width 125 height 10
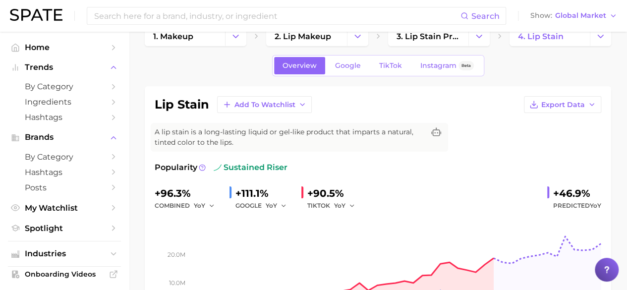
scroll to position [22, 0]
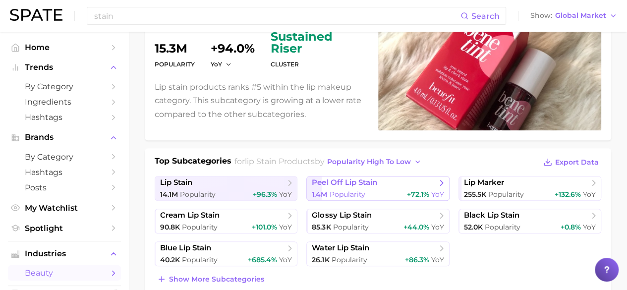
click at [420, 185] on span "peel off lip stain" at bounding box center [374, 183] width 125 height 10
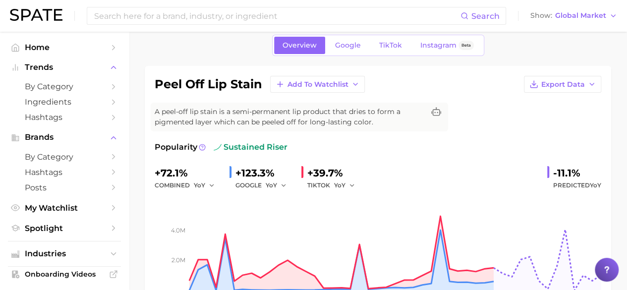
scroll to position [82, 0]
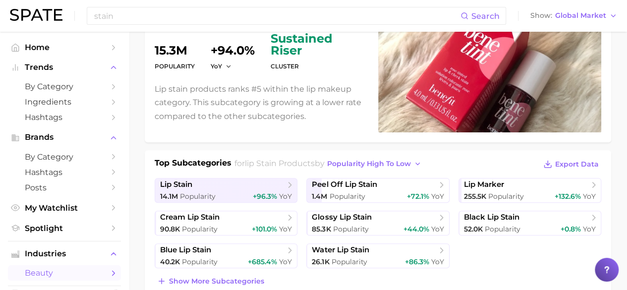
scroll to position [87, 0]
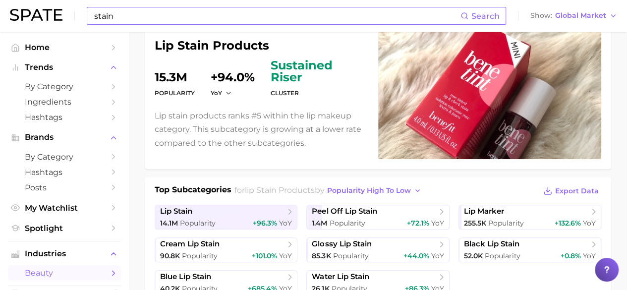
click at [172, 17] on input "stain" at bounding box center [276, 15] width 367 height 17
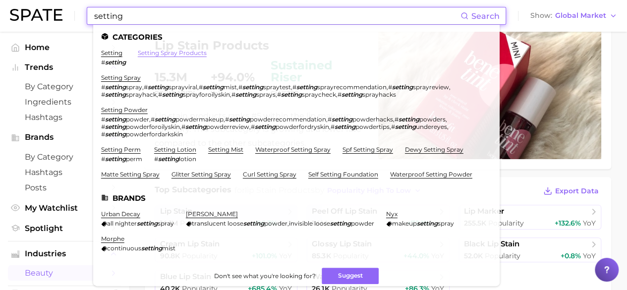
type input "setting"
click at [182, 54] on link "setting spray products" at bounding box center [172, 52] width 69 height 7
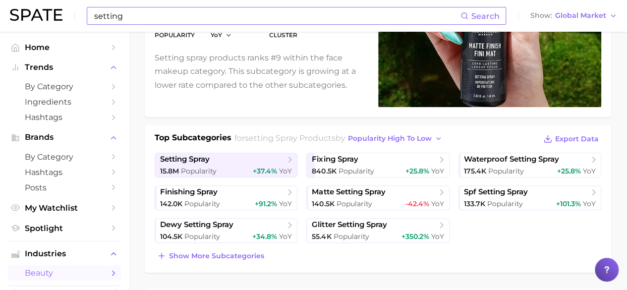
scroll to position [178, 0]
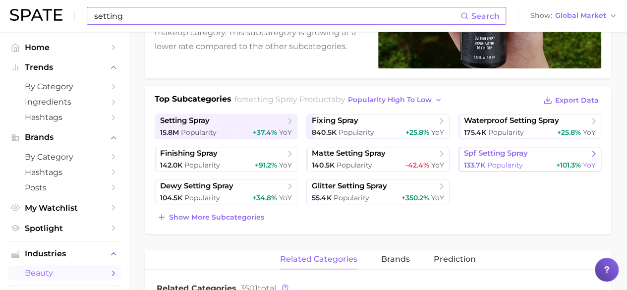
click at [543, 161] on div "133.7k Popularity +101.3% YoY" at bounding box center [530, 165] width 132 height 9
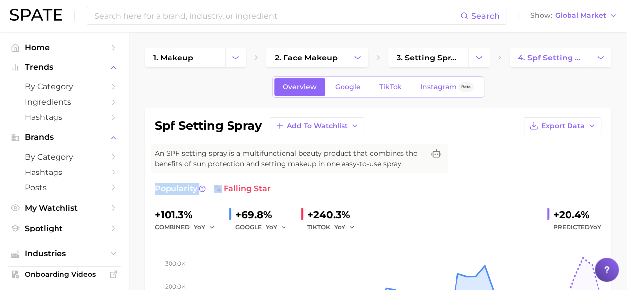
click at [493, 175] on div "spf setting spray Add to Watchlist Export Data An SPF setting spray is a multif…" at bounding box center [378, 236] width 447 height 239
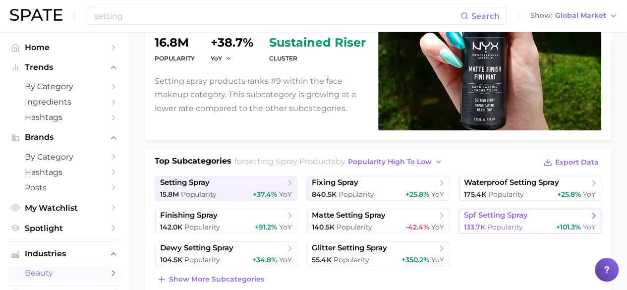
scroll to position [119, 0]
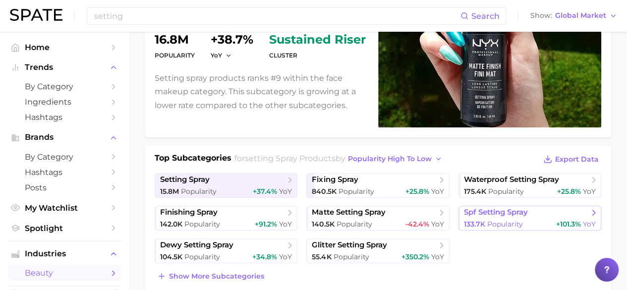
click at [542, 218] on link "spf setting spray 133.7k Popularity +101.3% YoY" at bounding box center [530, 218] width 143 height 25
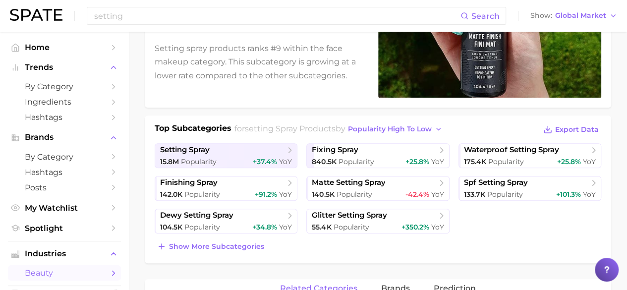
scroll to position [149, 0]
click at [236, 247] on span "Show more subcategories" at bounding box center [216, 246] width 95 height 8
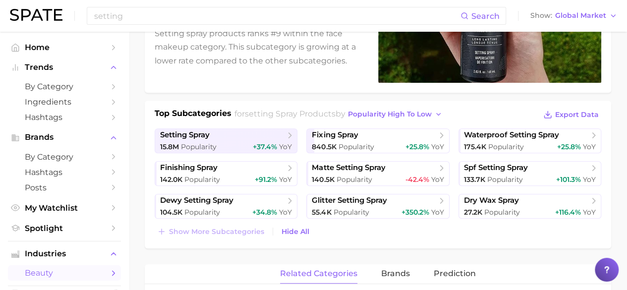
scroll to position [165, 0]
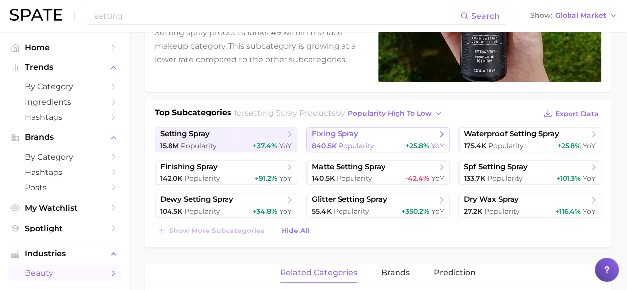
click at [359, 131] on span "fixing spray" at bounding box center [374, 134] width 125 height 10
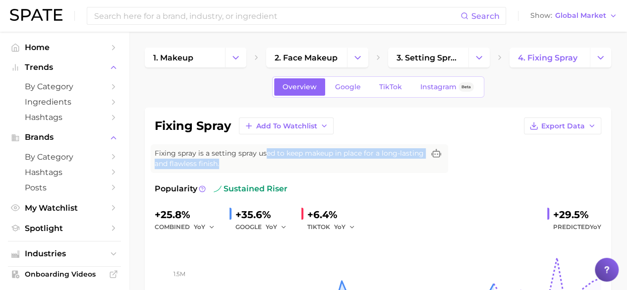
drag, startPoint x: 264, startPoint y: 152, endPoint x: 369, endPoint y: 163, distance: 105.7
click at [369, 163] on span "Fixing spray is a setting spray used to keep makeup in place for a long-lasting…" at bounding box center [290, 158] width 270 height 21
click at [348, 165] on span "Fixing spray is a setting spray used to keep makeup in place for a long-lasting…" at bounding box center [290, 158] width 270 height 21
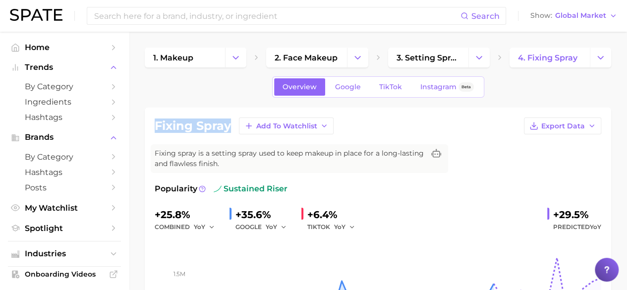
drag, startPoint x: 232, startPoint y: 128, endPoint x: 154, endPoint y: 123, distance: 78.5
click at [154, 123] on div "fixing spray Add to Watchlist Export Data Fixing spray is a setting spray used …" at bounding box center [378, 237] width 466 height 259
copy h1 "fixing spray"
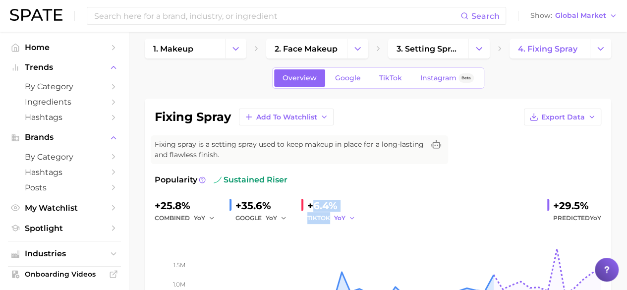
drag, startPoint x: 312, startPoint y: 201, endPoint x: 351, endPoint y: 220, distance: 43.2
click at [351, 220] on div "+6.4% [PERSON_NAME]" at bounding box center [331, 211] width 60 height 26
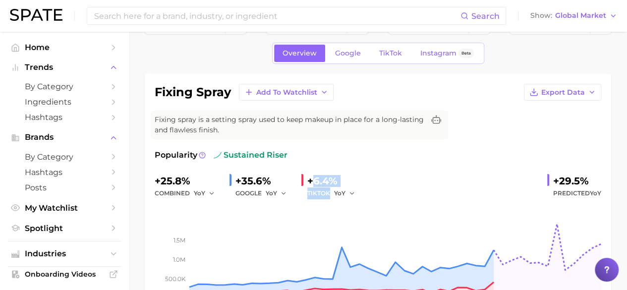
scroll to position [37, 0]
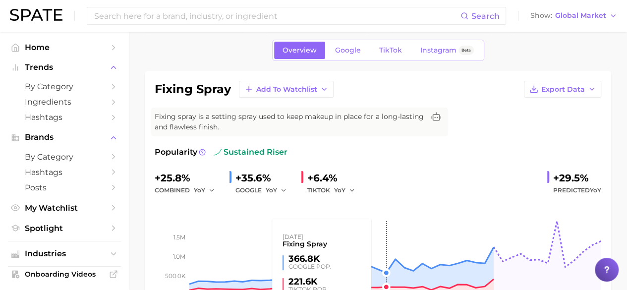
click at [378, 210] on rect at bounding box center [378, 245] width 447 height 99
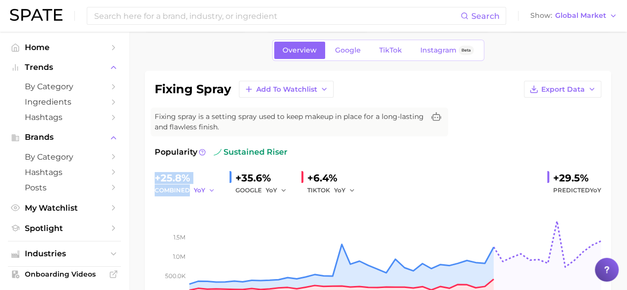
drag, startPoint x: 157, startPoint y: 176, endPoint x: 198, endPoint y: 194, distance: 44.8
click at [198, 194] on div "+25.8% combined YoY" at bounding box center [188, 183] width 67 height 26
click at [590, 21] on button "Show Global Market" at bounding box center [574, 15] width 92 height 13
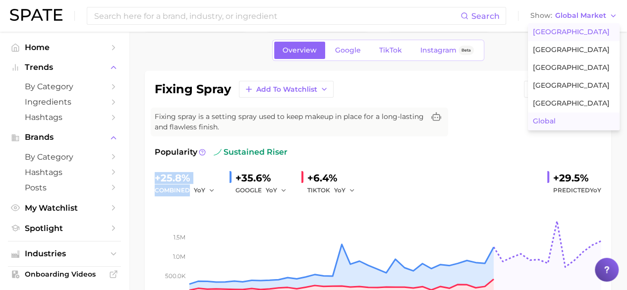
click at [566, 32] on span "[GEOGRAPHIC_DATA]" at bounding box center [571, 32] width 77 height 8
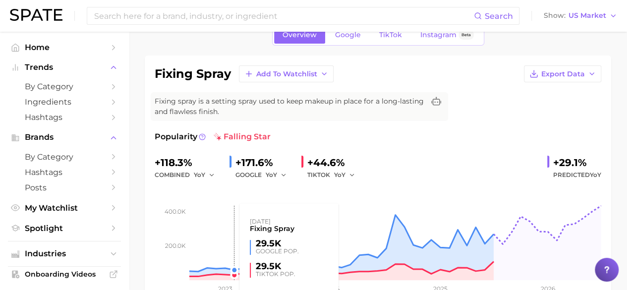
scroll to position [53, 0]
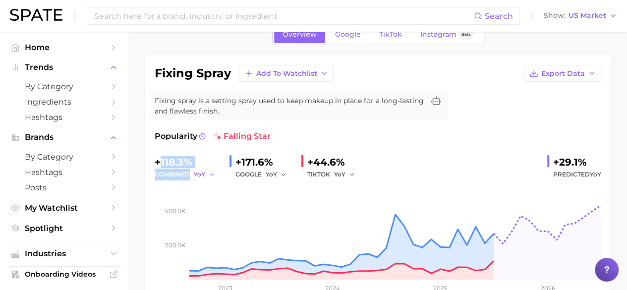
drag, startPoint x: 160, startPoint y: 154, endPoint x: 200, endPoint y: 172, distance: 44.6
click at [200, 172] on div "+118.3% combined YoY" at bounding box center [188, 167] width 67 height 26
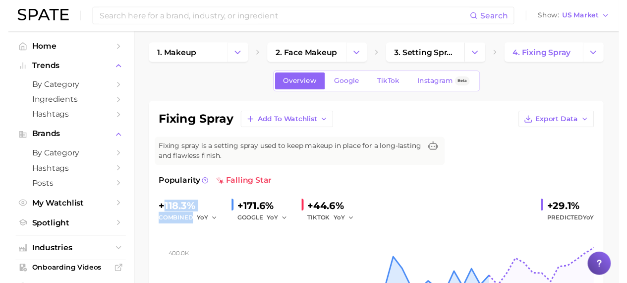
scroll to position [2, 0]
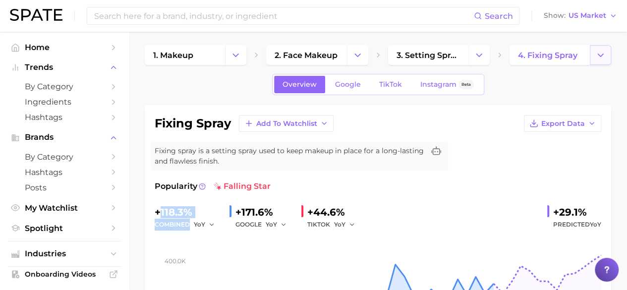
click at [601, 56] on polyline "Change Category" at bounding box center [600, 55] width 5 height 2
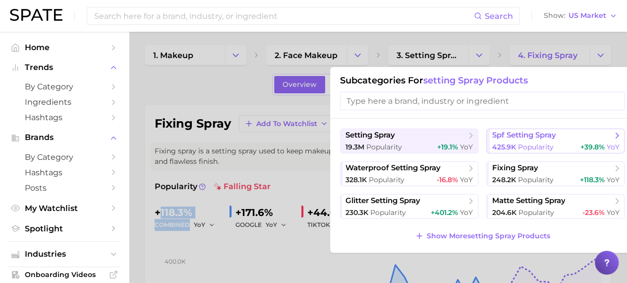
click at [556, 137] on span "spf setting spray" at bounding box center [524, 134] width 64 height 9
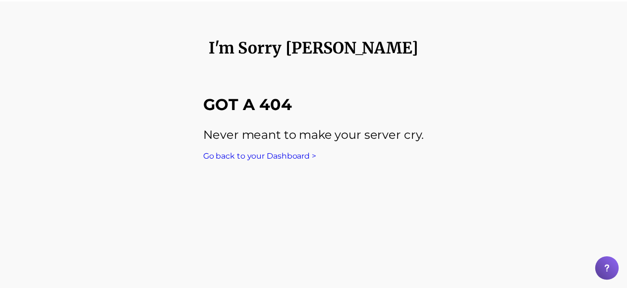
scroll to position [2, 0]
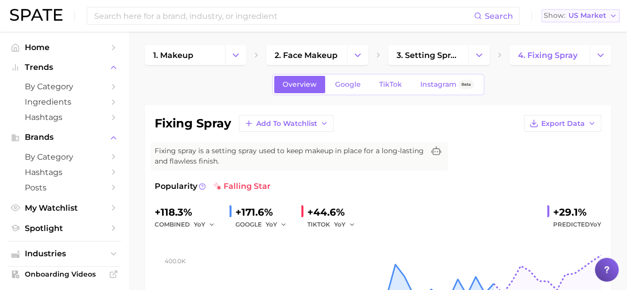
click at [612, 17] on icon "button" at bounding box center [613, 16] width 8 height 8
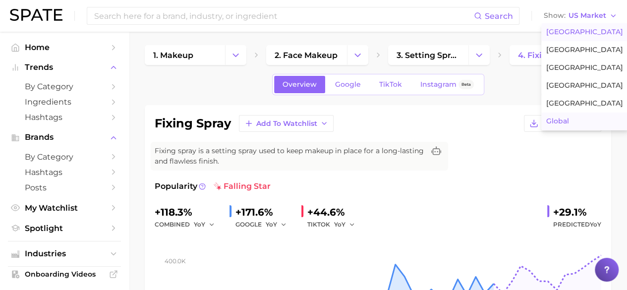
click at [565, 117] on span "Global" at bounding box center [557, 121] width 23 height 8
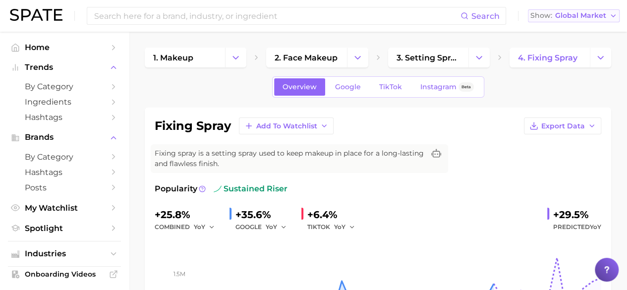
click at [604, 15] on span "Global Market" at bounding box center [580, 15] width 51 height 5
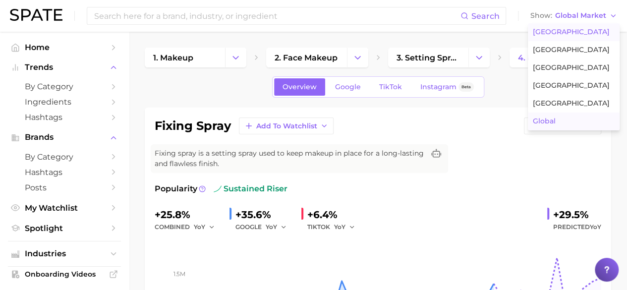
click at [563, 35] on span "[GEOGRAPHIC_DATA]" at bounding box center [571, 32] width 77 height 8
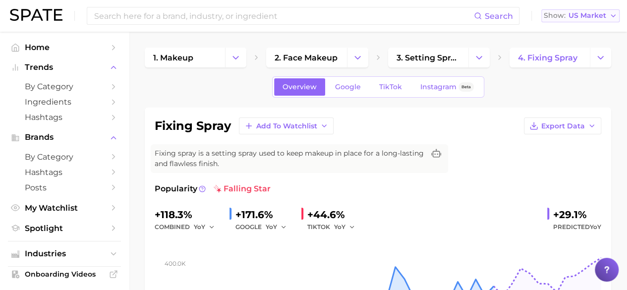
click at [603, 16] on span "US Market" at bounding box center [588, 15] width 38 height 5
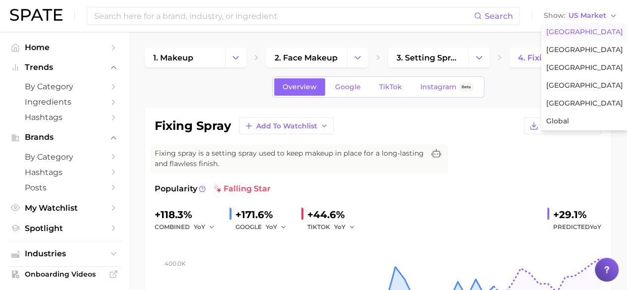
click at [586, 33] on span "[GEOGRAPHIC_DATA]" at bounding box center [584, 32] width 77 height 8
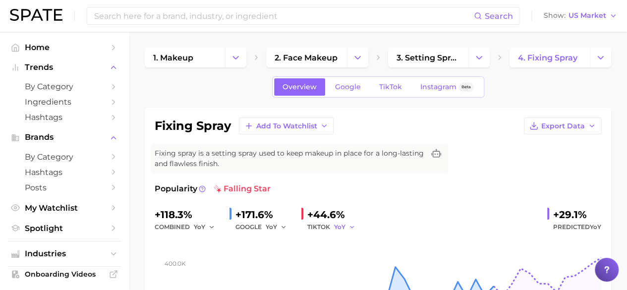
scroll to position [14, 0]
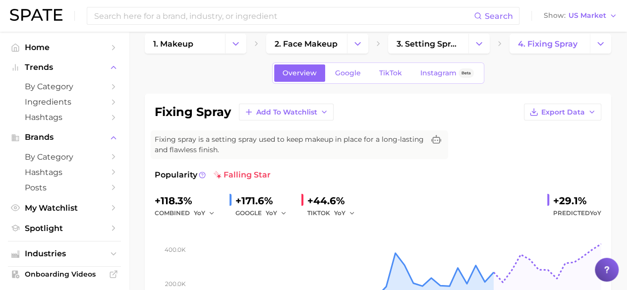
click at [594, 6] on div "Search Show US Market" at bounding box center [313, 16] width 607 height 32
click at [595, 16] on span "US Market" at bounding box center [588, 15] width 38 height 5
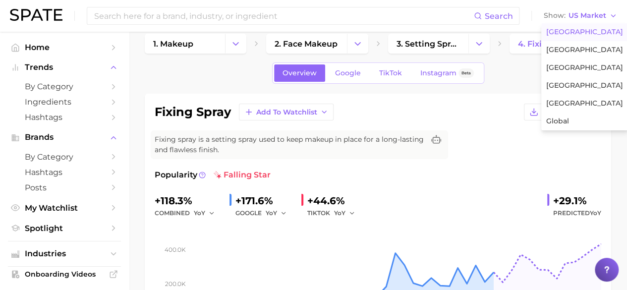
click at [580, 32] on span "[GEOGRAPHIC_DATA]" at bounding box center [584, 32] width 77 height 8
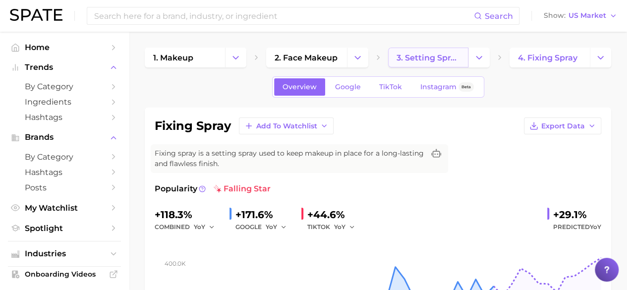
click at [419, 61] on span "3. setting spray products" at bounding box center [428, 57] width 63 height 9
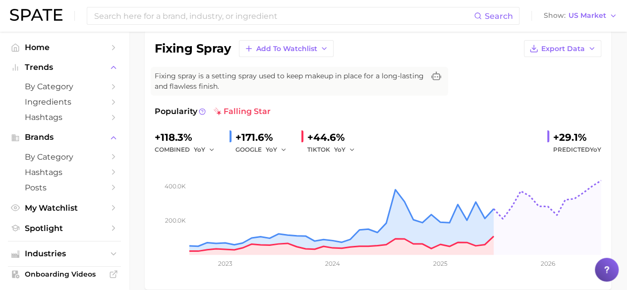
scroll to position [81, 0]
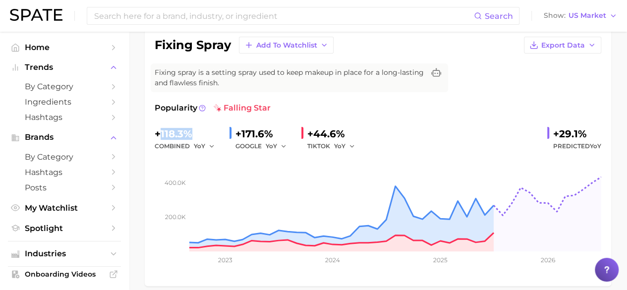
drag, startPoint x: 159, startPoint y: 130, endPoint x: 204, endPoint y: 131, distance: 45.1
click at [204, 131] on div "+118.3%" at bounding box center [188, 134] width 67 height 16
click at [201, 136] on div "+118.3%" at bounding box center [188, 134] width 67 height 16
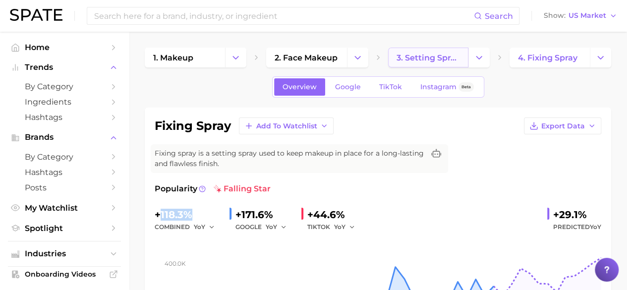
click at [402, 59] on span "3. setting spray products" at bounding box center [428, 57] width 63 height 9
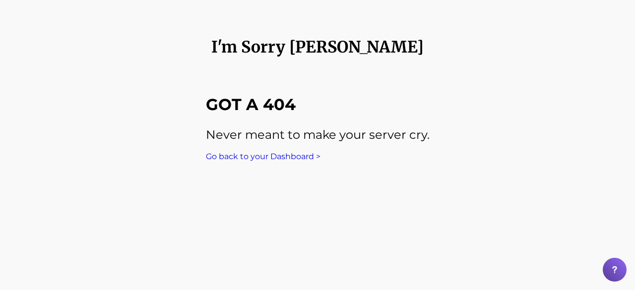
click at [299, 50] on h1 "I'm sorry [PERSON_NAME]" at bounding box center [317, 47] width 212 height 20
click at [224, 157] on link "Go back to your Dashboard >" at bounding box center [263, 156] width 115 height 9
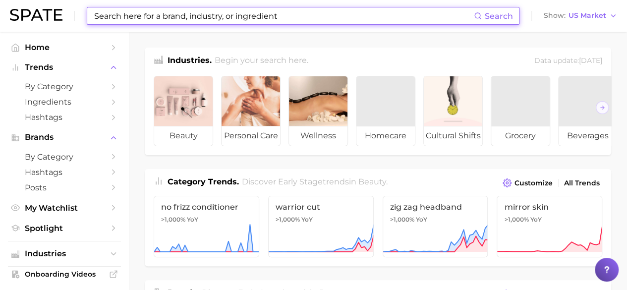
click at [301, 16] on input at bounding box center [283, 15] width 381 height 17
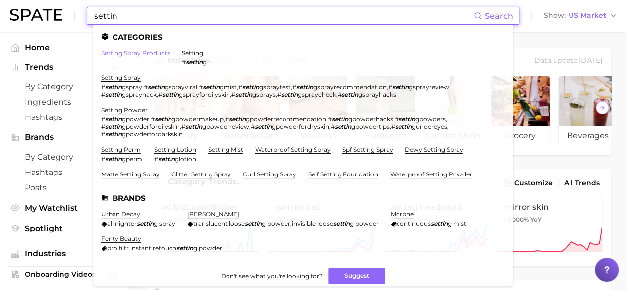
type input "settin"
click at [145, 53] on link "setting spray products" at bounding box center [135, 52] width 69 height 7
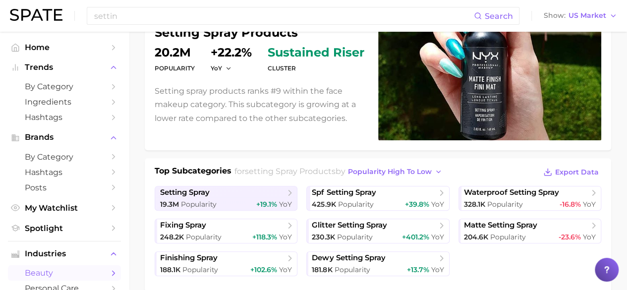
scroll to position [105, 0]
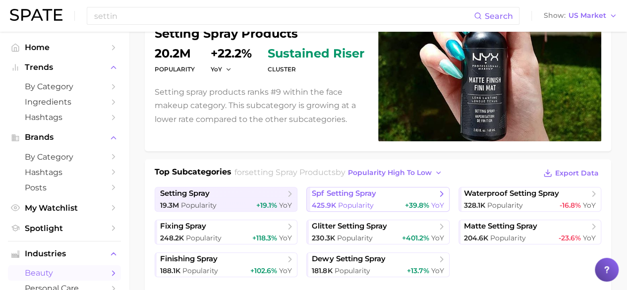
click at [410, 202] on span "+39.8%" at bounding box center [417, 205] width 24 height 9
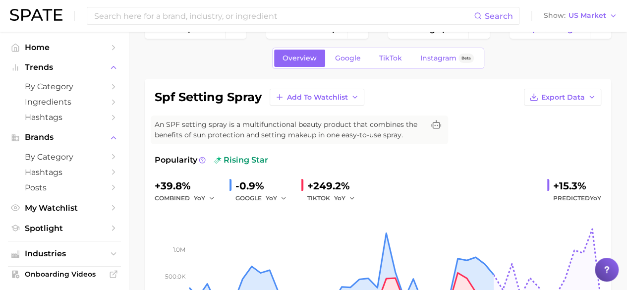
scroll to position [2, 0]
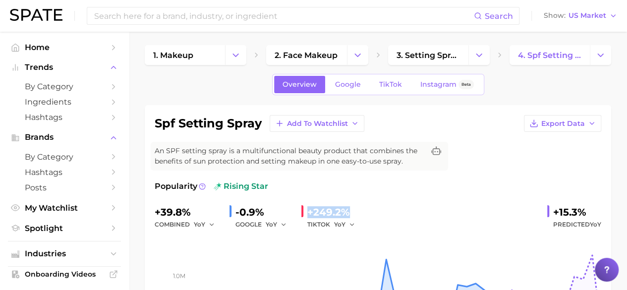
drag, startPoint x: 307, startPoint y: 209, endPoint x: 349, endPoint y: 210, distance: 41.7
click at [349, 210] on div "+249.2%" at bounding box center [334, 212] width 55 height 16
click at [406, 205] on div "+39.8% combined YoY -0.9% GOOGLE YoY +249.2% TIKTOK YoY +15.3% Predicted YoY" at bounding box center [378, 217] width 447 height 26
click at [335, 57] on span "2. face makeup" at bounding box center [306, 55] width 63 height 9
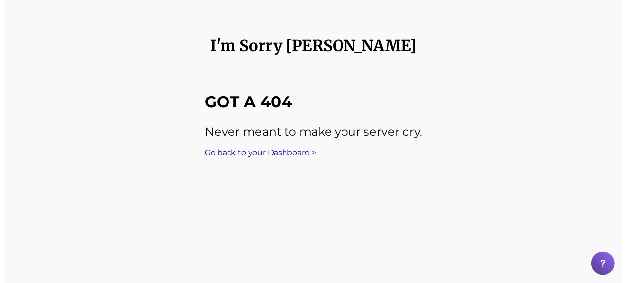
scroll to position [2, 0]
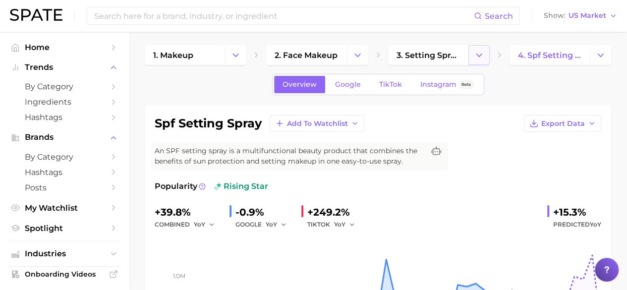
click at [480, 56] on polyline "Change Category" at bounding box center [478, 55] width 5 height 2
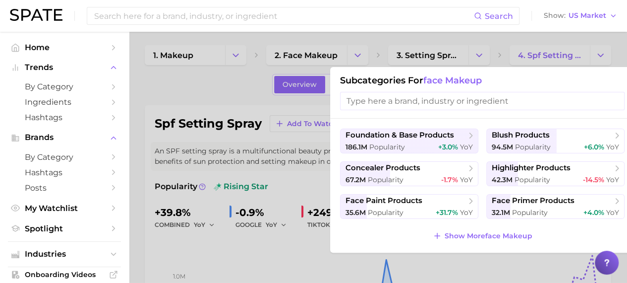
click at [452, 101] on input "search" at bounding box center [482, 101] width 285 height 18
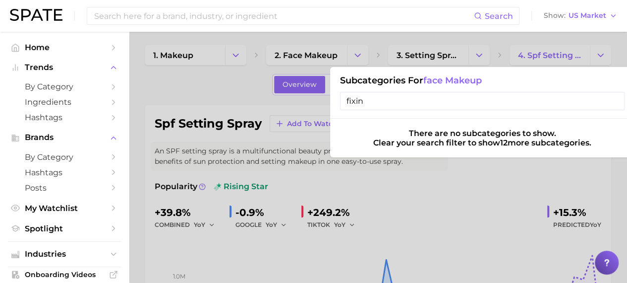
drag, startPoint x: 452, startPoint y: 101, endPoint x: 363, endPoint y: 98, distance: 89.3
click at [363, 98] on input "fixin" at bounding box center [482, 101] width 285 height 18
drag, startPoint x: 363, startPoint y: 98, endPoint x: 328, endPoint y: 99, distance: 34.7
click at [388, 65] on div "3. setting spray products Subcategories for face makeup fixin There are no subc…" at bounding box center [439, 55] width 102 height 20
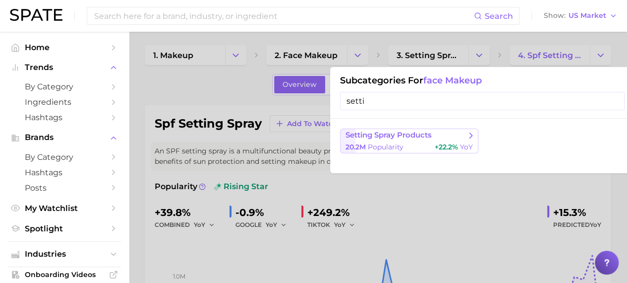
type input "setti"
click at [381, 136] on span "setting spray products" at bounding box center [389, 134] width 86 height 9
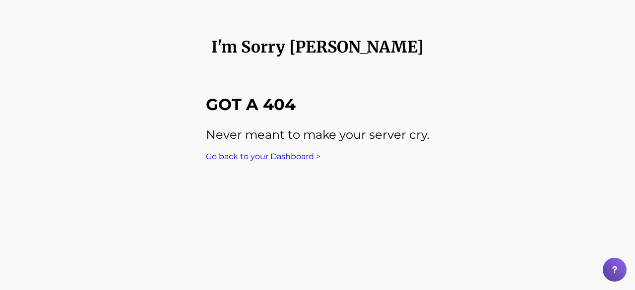
click at [272, 156] on link "Go back to your Dashboard >" at bounding box center [263, 156] width 115 height 9
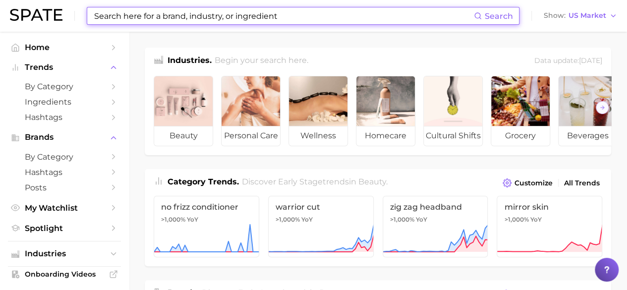
click at [195, 14] on input at bounding box center [283, 15] width 381 height 17
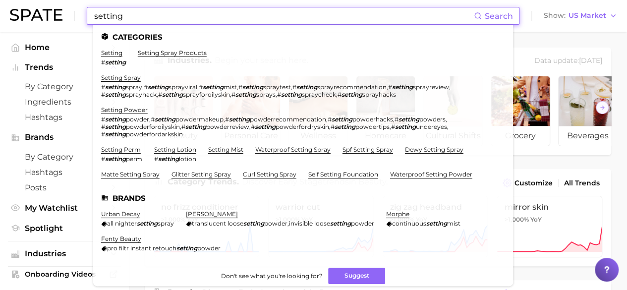
type input "setting"
click at [158, 49] on ul "Categories setting # setting setting spray products setting spray # setting spr…" at bounding box center [303, 155] width 420 height 261
click at [158, 56] on link "setting spray products" at bounding box center [172, 52] width 69 height 7
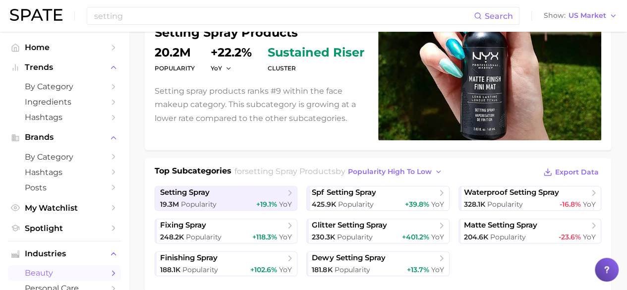
scroll to position [126, 0]
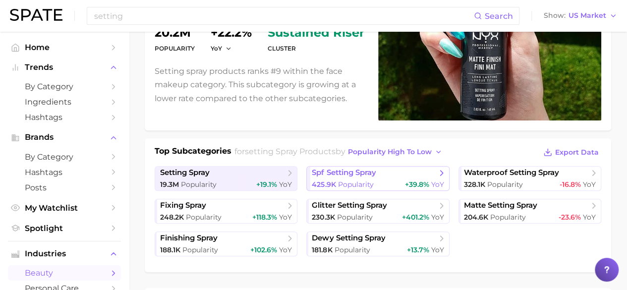
click at [403, 177] on link "spf setting spray 425.9k Popularity +39.8% YoY" at bounding box center [377, 178] width 143 height 25
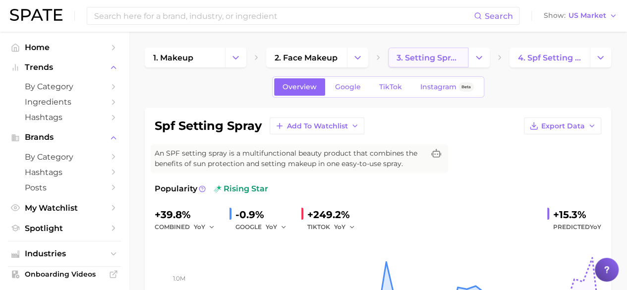
click at [405, 58] on span "3. setting spray products" at bounding box center [428, 57] width 63 height 9
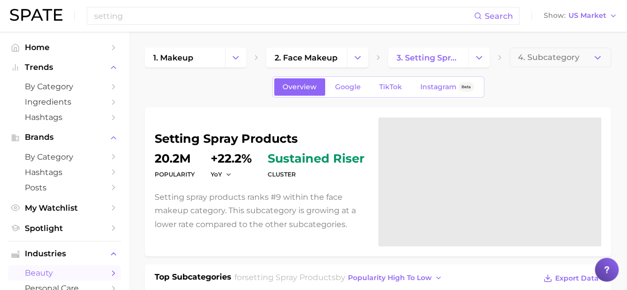
scroll to position [126, 0]
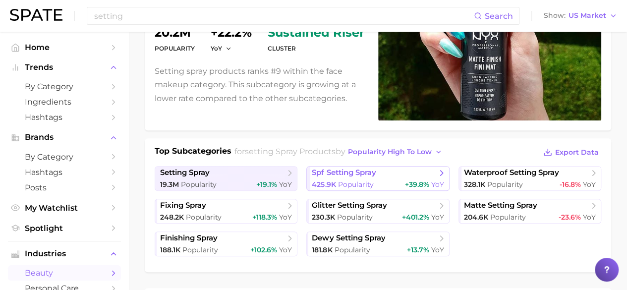
click at [384, 176] on span "spf setting spray" at bounding box center [374, 173] width 125 height 10
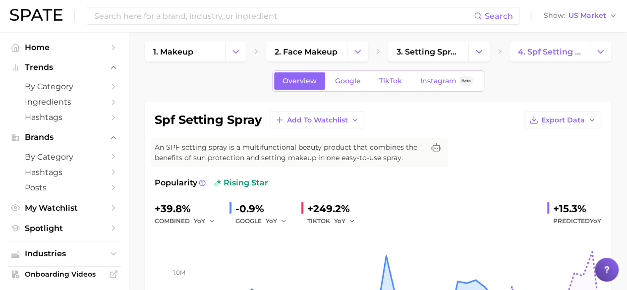
scroll to position [6, 0]
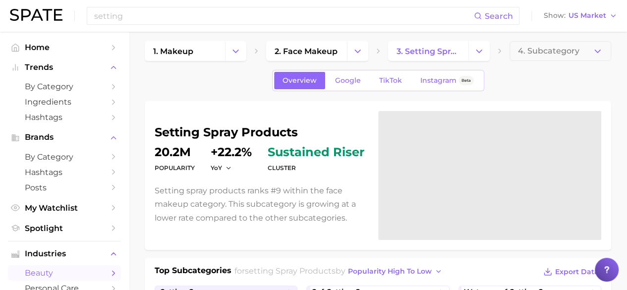
scroll to position [126, 0]
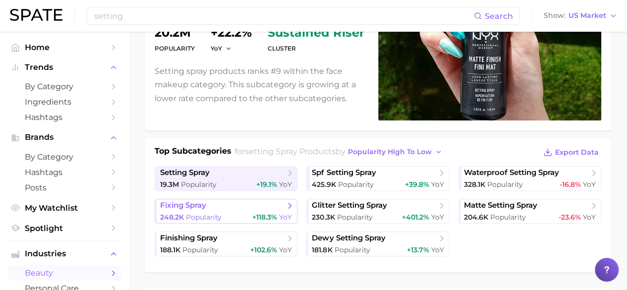
click at [251, 203] on span "fixing spray" at bounding box center [222, 206] width 125 height 10
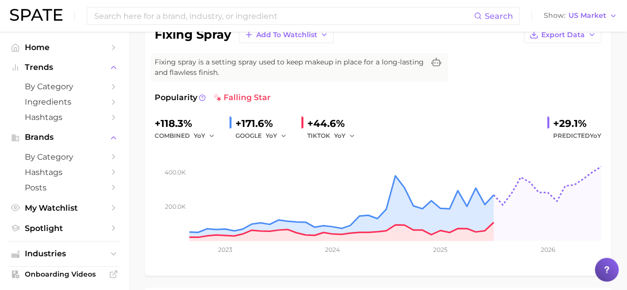
scroll to position [95, 0]
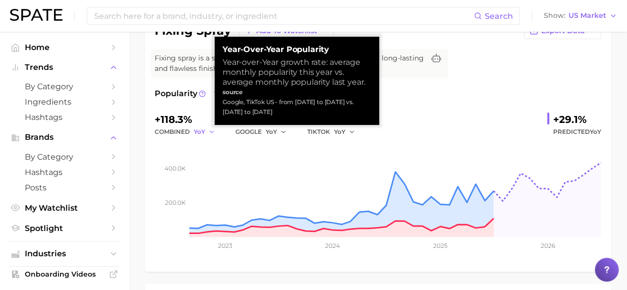
click at [210, 131] on polyline "button" at bounding box center [211, 131] width 3 height 1
drag, startPoint x: 223, startPoint y: 101, endPoint x: 286, endPoint y: 113, distance: 63.6
click at [286, 113] on div "Google, TikTok US - from [DATE] to [DATE] vs. [DATE] to [DATE]" at bounding box center [297, 107] width 149 height 20
copy div "Google, TikTok US - from [DATE] to [DATE] vs. [DATE] to [DATE]"
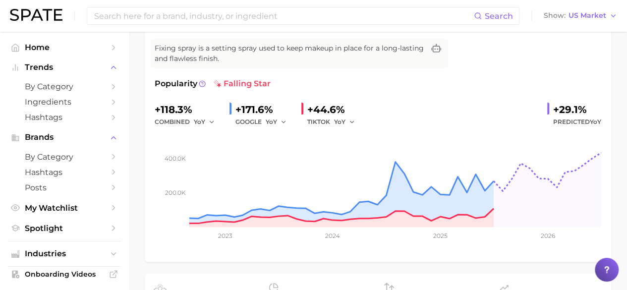
scroll to position [106, 0]
